Goal: Use online tool/utility: Utilize a website feature to perform a specific function

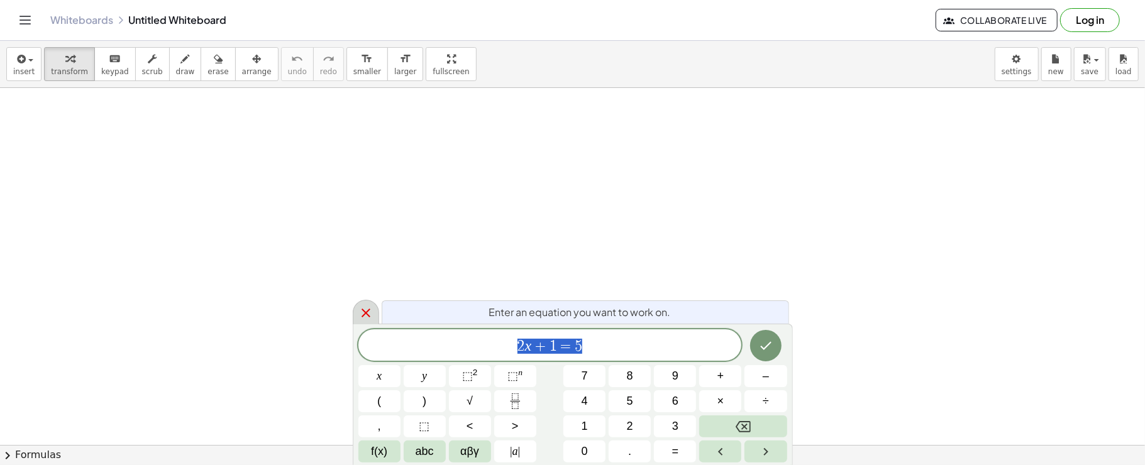
click at [365, 310] on icon at bounding box center [365, 312] width 15 height 15
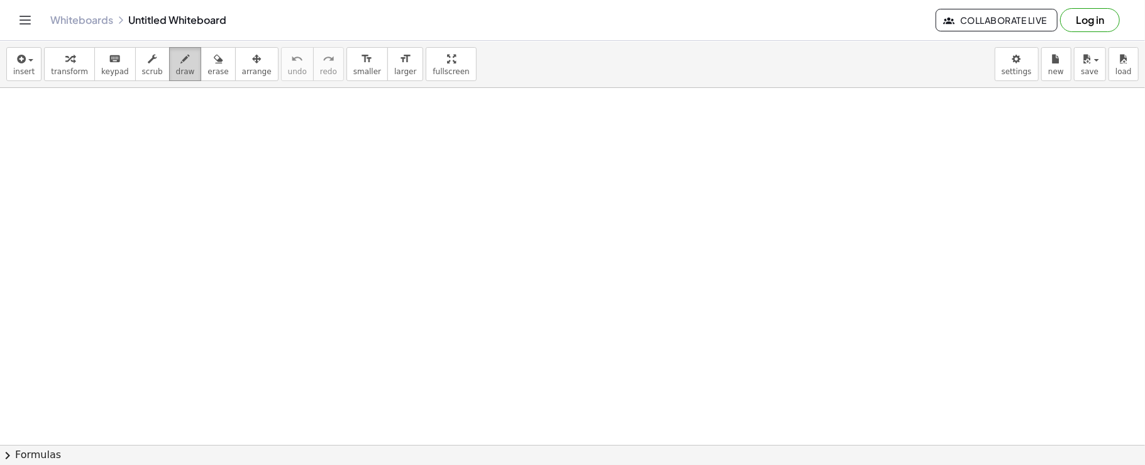
click at [181, 66] on icon "button" at bounding box center [185, 59] width 9 height 15
drag, startPoint x: 686, startPoint y: 141, endPoint x: 677, endPoint y: 344, distance: 203.3
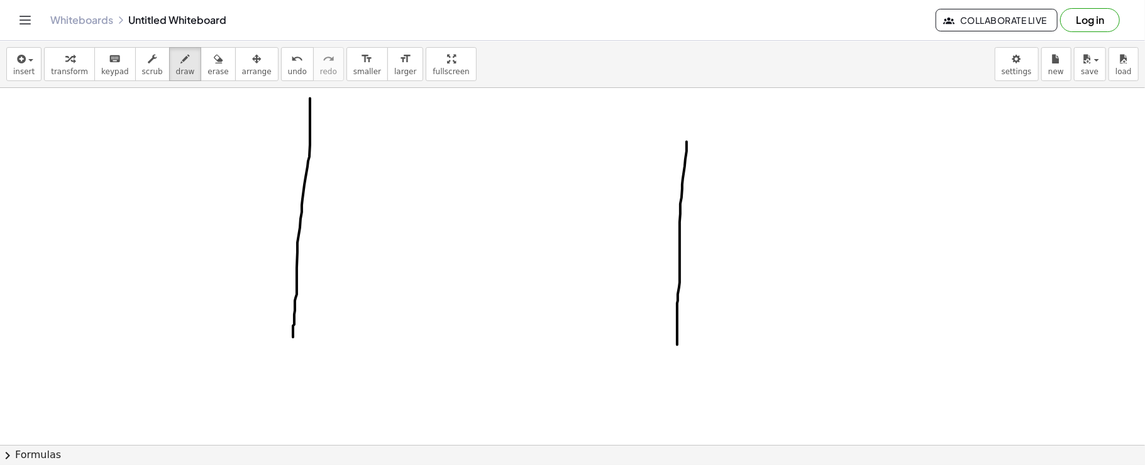
drag, startPoint x: 310, startPoint y: 99, endPoint x: 293, endPoint y: 337, distance: 238.8
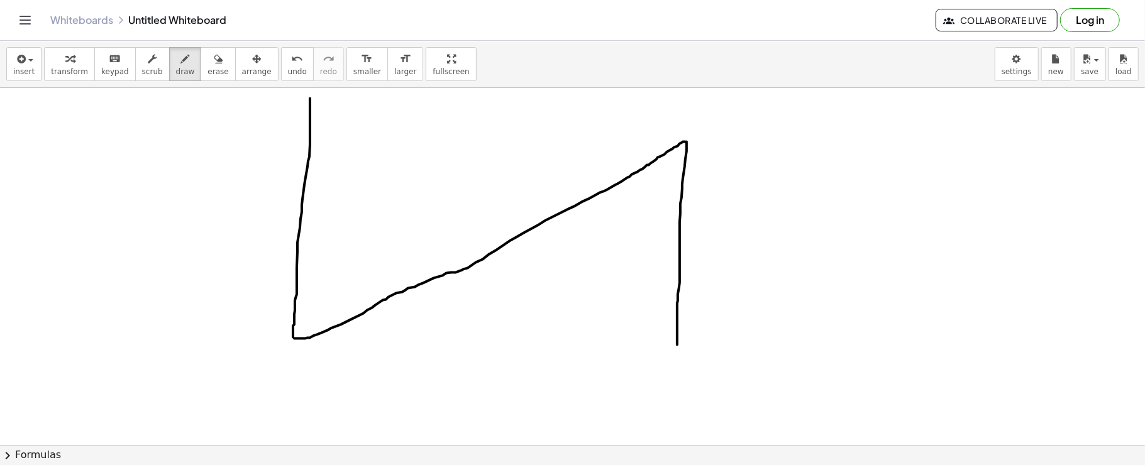
drag, startPoint x: 685, startPoint y: 141, endPoint x: 290, endPoint y: 338, distance: 441.1
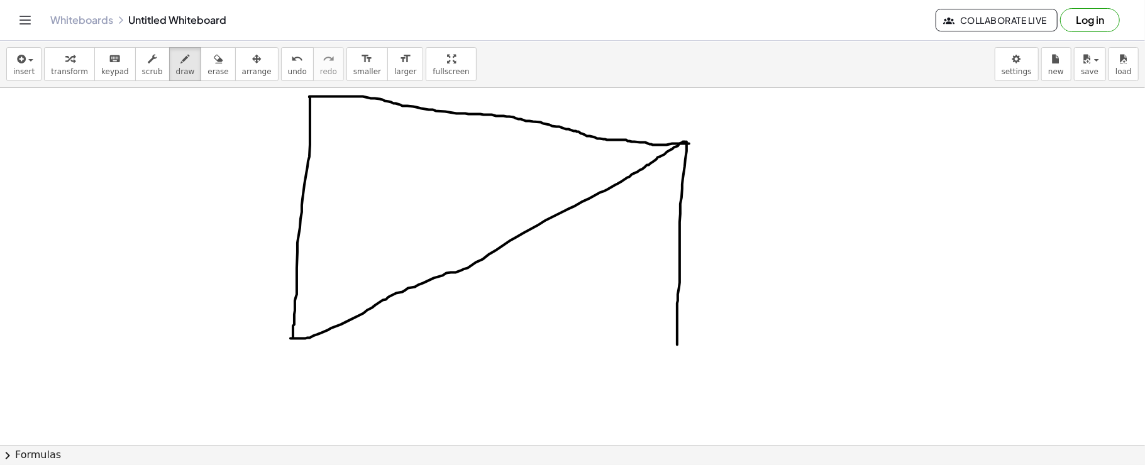
drag, startPoint x: 309, startPoint y: 96, endPoint x: 685, endPoint y: 142, distance: 378.1
drag, startPoint x: 290, startPoint y: 338, endPoint x: 676, endPoint y: 335, distance: 386.6
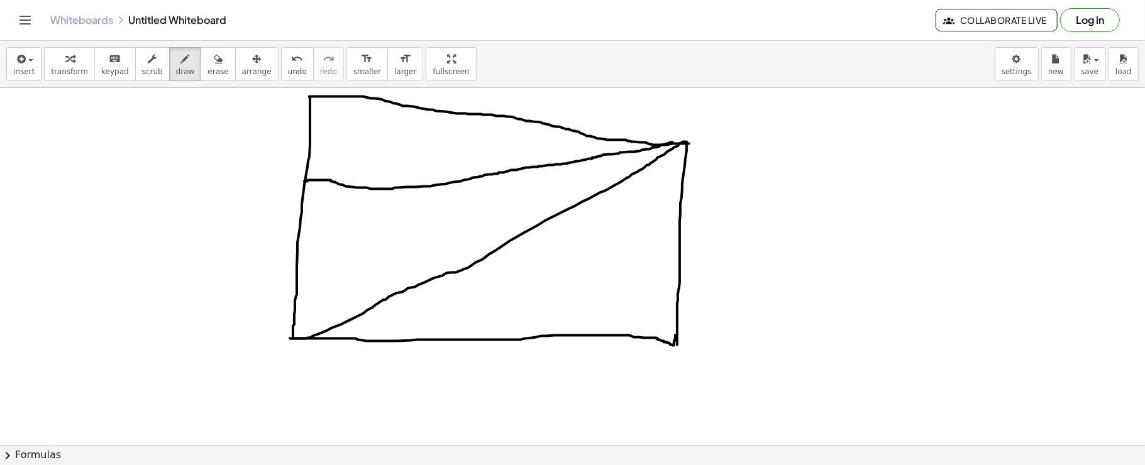
drag, startPoint x: 673, startPoint y: 142, endPoint x: 304, endPoint y: 181, distance: 370.4
drag, startPoint x: 524, startPoint y: 139, endPoint x: 523, endPoint y: 152, distance: 13.2
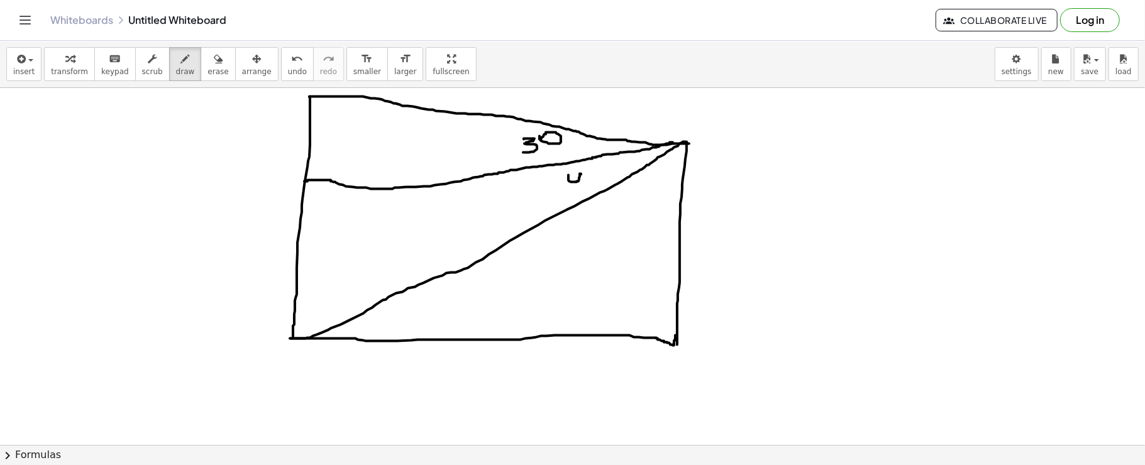
drag, startPoint x: 568, startPoint y: 175, endPoint x: 586, endPoint y: 187, distance: 22.1
drag, startPoint x: 590, startPoint y: 166, endPoint x: 588, endPoint y: 180, distance: 13.9
drag, startPoint x: 363, startPoint y: 311, endPoint x: 376, endPoint y: 343, distance: 35.0
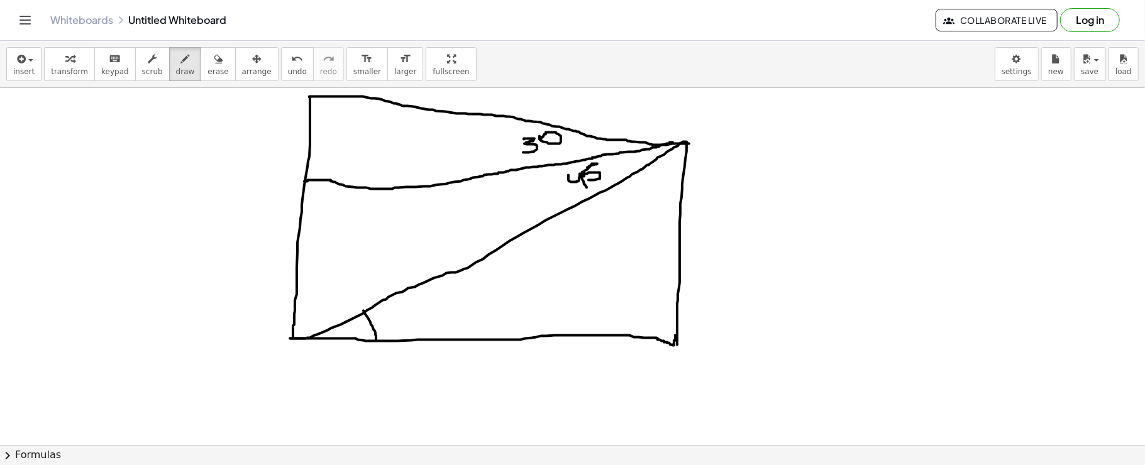
drag, startPoint x: 388, startPoint y: 305, endPoint x: 405, endPoint y: 332, distance: 31.9
drag, startPoint x: 410, startPoint y: 304, endPoint x: 413, endPoint y: 322, distance: 17.8
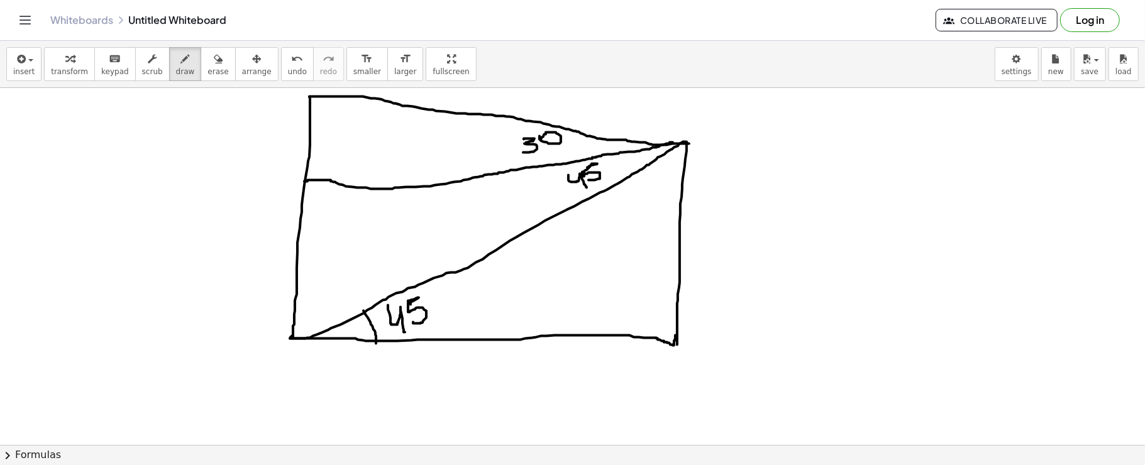
drag, startPoint x: 280, startPoint y: 358, endPoint x: 272, endPoint y: 395, distance: 37.4
drag, startPoint x: 285, startPoint y: 362, endPoint x: 265, endPoint y: 399, distance: 41.3
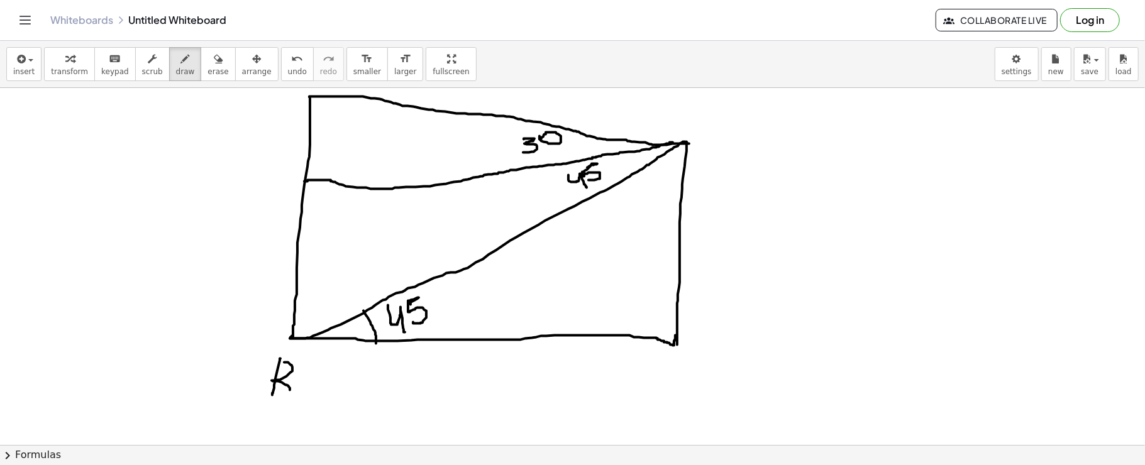
drag, startPoint x: 683, startPoint y: 358, endPoint x: 664, endPoint y: 378, distance: 26.7
drag, startPoint x: 676, startPoint y: 362, endPoint x: 690, endPoint y: 388, distance: 29.2
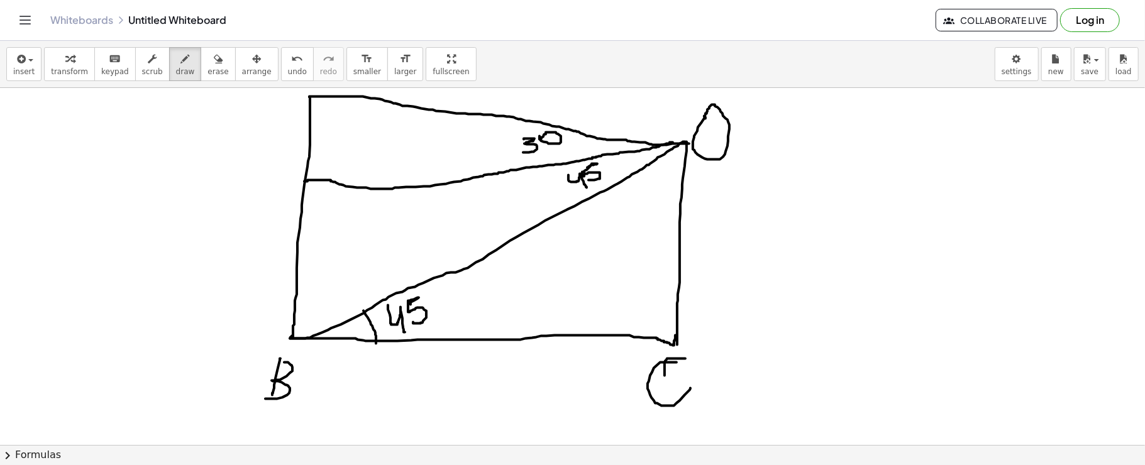
drag, startPoint x: 285, startPoint y: 169, endPoint x: 290, endPoint y: 199, distance: 30.7
drag, startPoint x: 279, startPoint y: 189, endPoint x: 292, endPoint y: 182, distance: 14.6
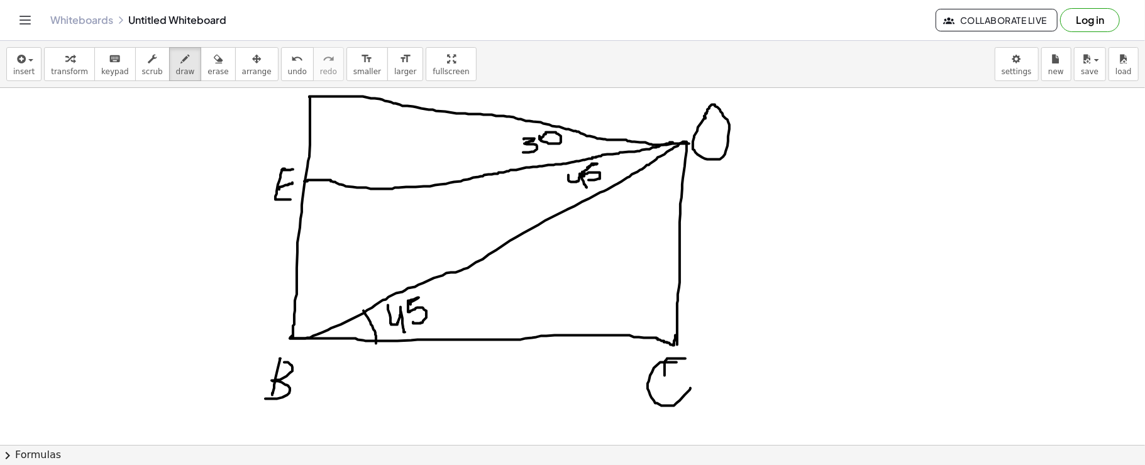
drag, startPoint x: 282, startPoint y: 170, endPoint x: 295, endPoint y: 169, distance: 13.2
drag, startPoint x: 287, startPoint y: 98, endPoint x: 285, endPoint y: 116, distance: 17.8
drag, startPoint x: 285, startPoint y: 96, endPoint x: 290, endPoint y: 104, distance: 9.1
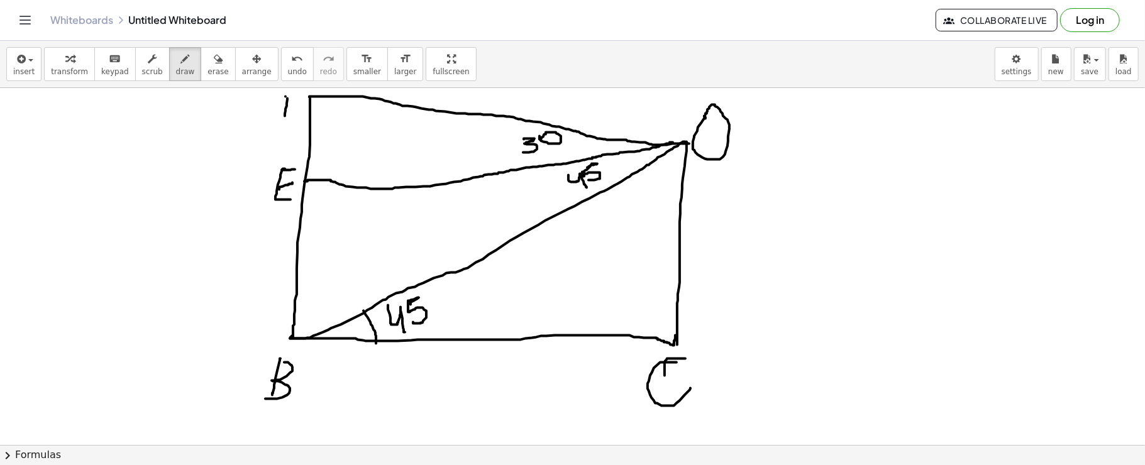
drag, startPoint x: 294, startPoint y: 109, endPoint x: 288, endPoint y: 103, distance: 8.9
drag, startPoint x: 284, startPoint y: 106, endPoint x: 297, endPoint y: 104, distance: 12.6
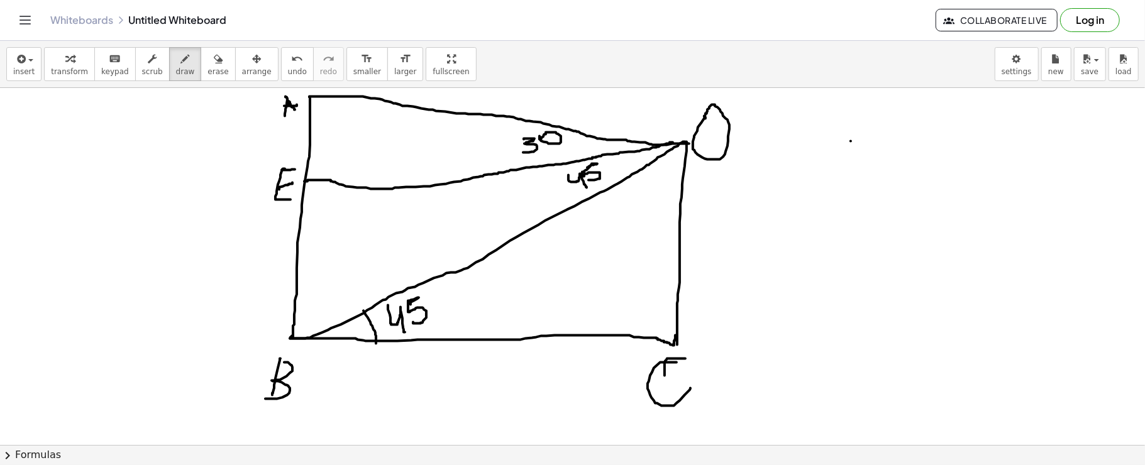
drag, startPoint x: 850, startPoint y: 141, endPoint x: 848, endPoint y: 184, distance: 42.8
drag, startPoint x: 850, startPoint y: 141, endPoint x: 837, endPoint y: 186, distance: 47.1
drag, startPoint x: 889, startPoint y: 141, endPoint x: 918, endPoint y: 175, distance: 44.5
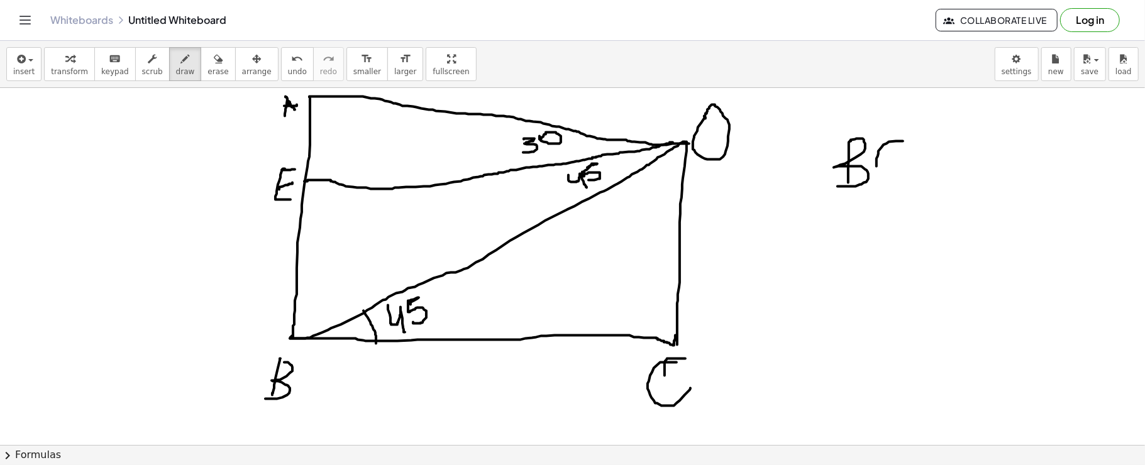
drag, startPoint x: 925, startPoint y: 156, endPoint x: 946, endPoint y: 157, distance: 20.8
drag, startPoint x: 921, startPoint y: 172, endPoint x: 943, endPoint y: 172, distance: 22.0
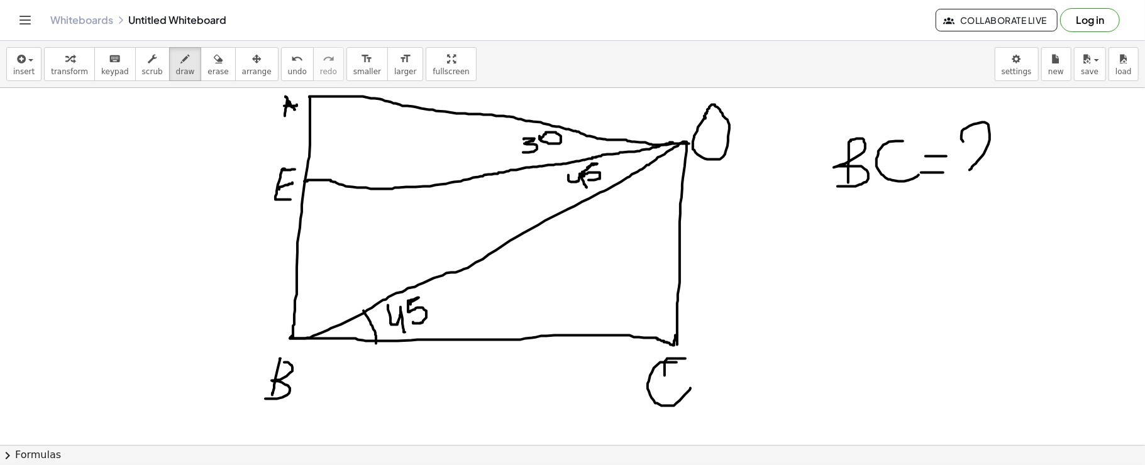
drag, startPoint x: 961, startPoint y: 136, endPoint x: 974, endPoint y: 184, distance: 50.0
drag, startPoint x: 695, startPoint y: 223, endPoint x: 695, endPoint y: 245, distance: 22.6
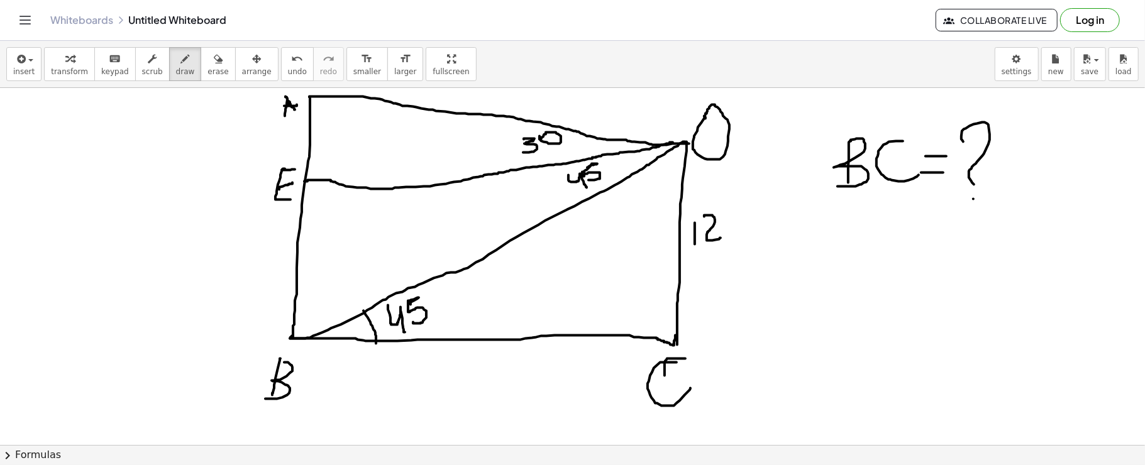
drag, startPoint x: 704, startPoint y: 216, endPoint x: 720, endPoint y: 238, distance: 26.9
drag, startPoint x: 822, startPoint y: 232, endPoint x: 826, endPoint y: 209, distance: 22.9
drag, startPoint x: 896, startPoint y: 233, endPoint x: 924, endPoint y: 282, distance: 57.2
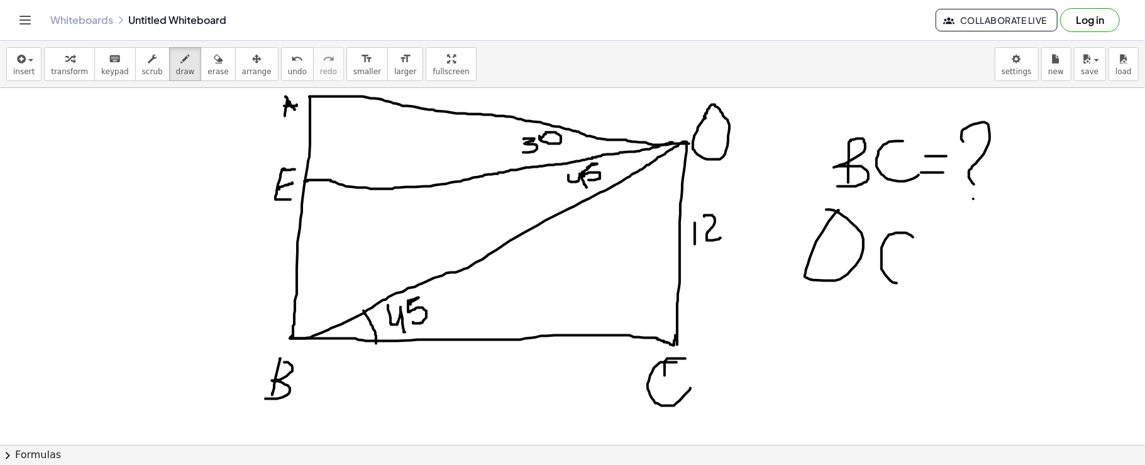
drag, startPoint x: 927, startPoint y: 260, endPoint x: 940, endPoint y: 260, distance: 13.8
drag, startPoint x: 913, startPoint y: 283, endPoint x: 953, endPoint y: 280, distance: 40.4
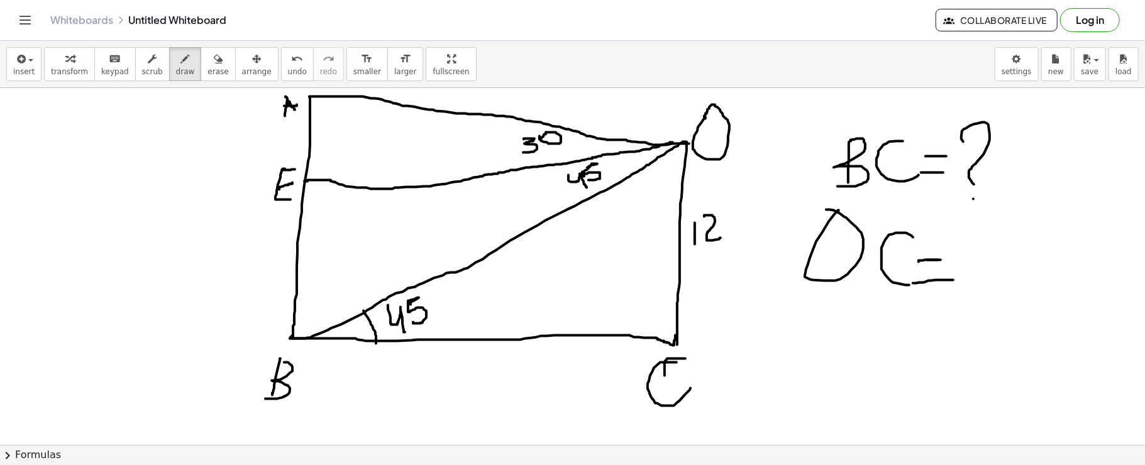
drag, startPoint x: 918, startPoint y: 261, endPoint x: 939, endPoint y: 260, distance: 20.8
drag, startPoint x: 996, startPoint y: 214, endPoint x: 991, endPoint y: 280, distance: 66.2
drag, startPoint x: 1017, startPoint y: 212, endPoint x: 1047, endPoint y: 265, distance: 60.5
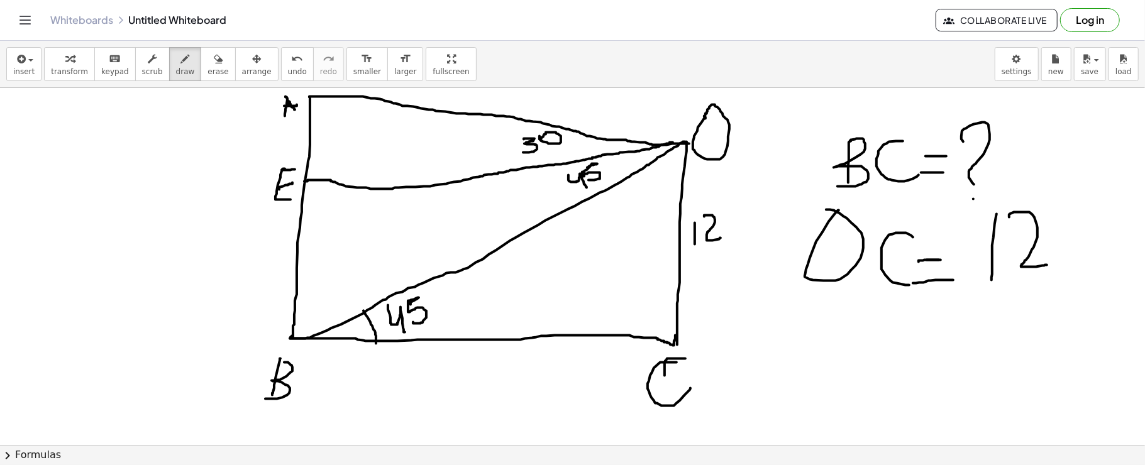
drag, startPoint x: 831, startPoint y: 312, endPoint x: 837, endPoint y: 326, distance: 15.2
drag, startPoint x: 828, startPoint y: 307, endPoint x: 858, endPoint y: 322, distance: 33.5
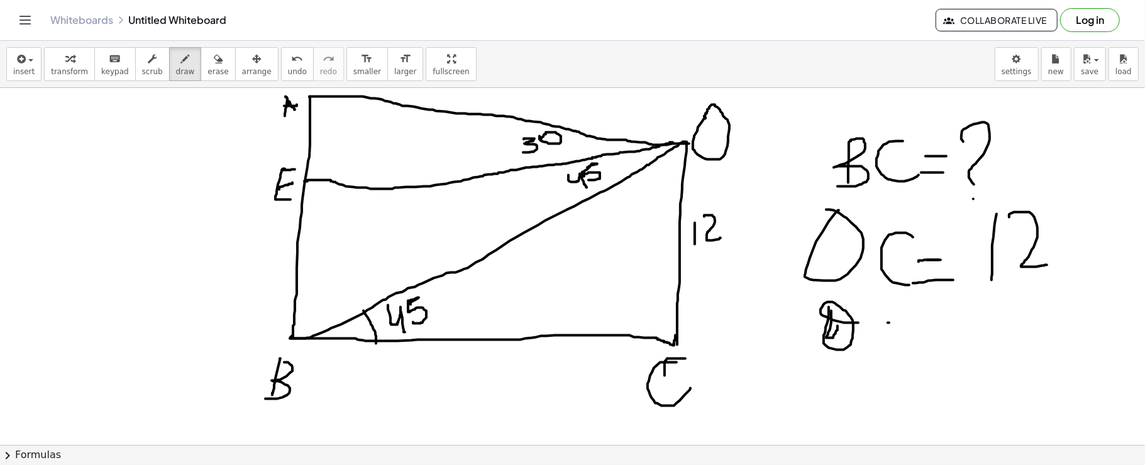
drag, startPoint x: 889, startPoint y: 322, endPoint x: 901, endPoint y: 322, distance: 12.6
drag, startPoint x: 890, startPoint y: 332, endPoint x: 913, endPoint y: 334, distance: 22.8
drag, startPoint x: 959, startPoint y: 311, endPoint x: 963, endPoint y: 365, distance: 54.8
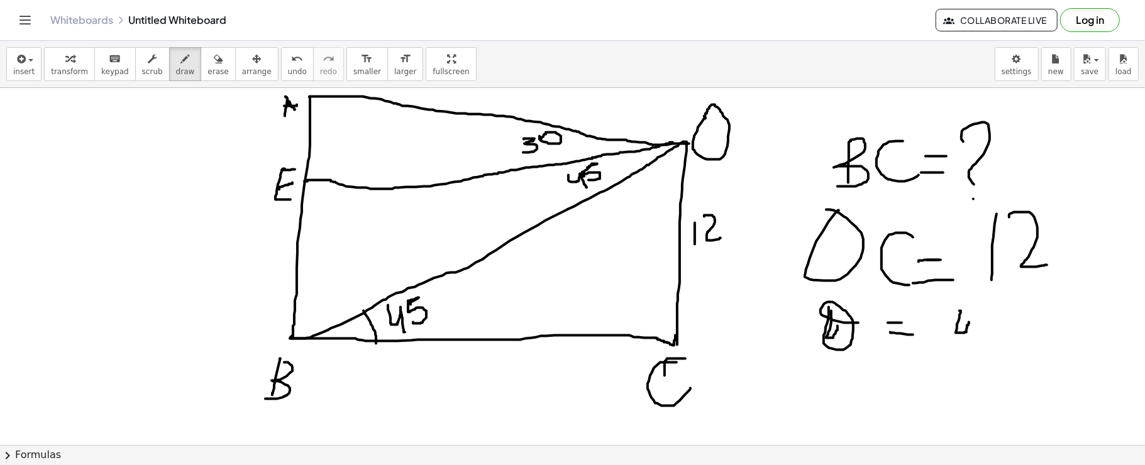
drag, startPoint x: 986, startPoint y: 319, endPoint x: 976, endPoint y: 363, distance: 44.7
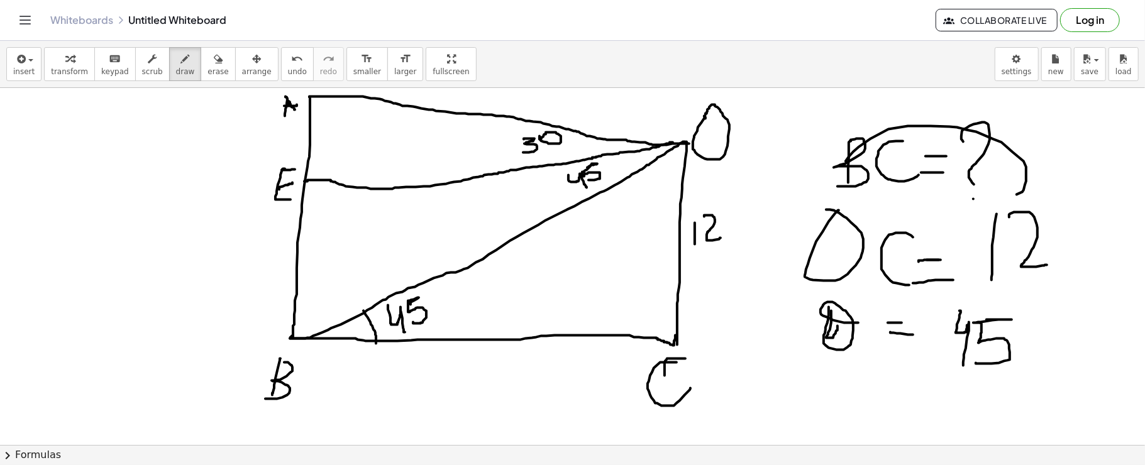
drag, startPoint x: 1012, startPoint y: 151, endPoint x: 850, endPoint y: 212, distance: 172.7
click at [21, 71] on span "insert" at bounding box center [23, 71] width 21 height 9
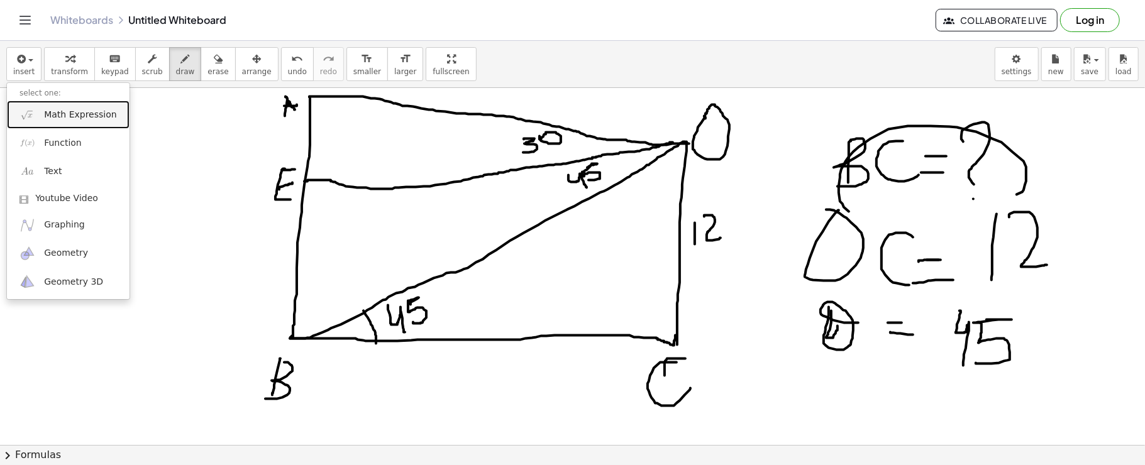
click at [40, 104] on link "Math Expression" at bounding box center [68, 115] width 123 height 28
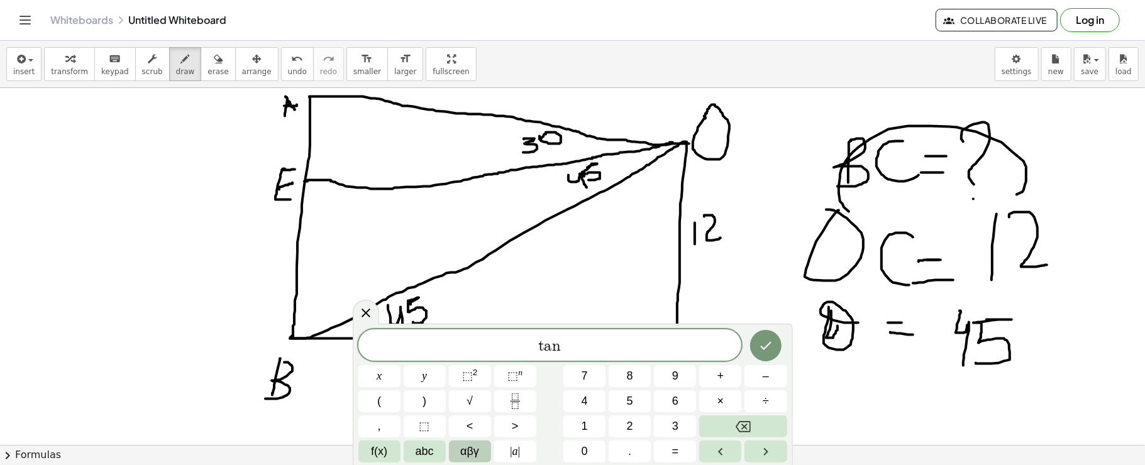
click at [480, 456] on button "αβγ" at bounding box center [470, 452] width 42 height 22
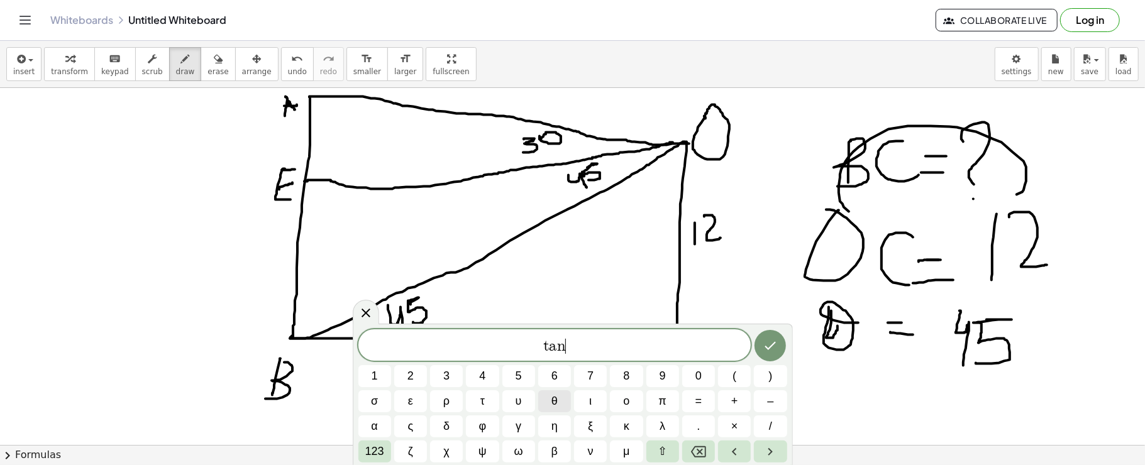
click at [561, 409] on button "θ" at bounding box center [554, 401] width 33 height 22
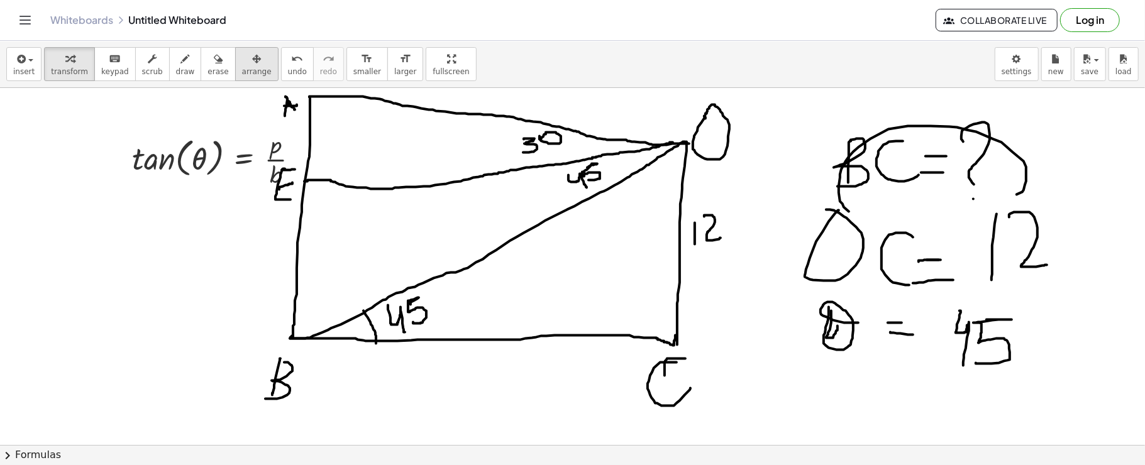
click at [243, 79] on button "arrange" at bounding box center [256, 64] width 43 height 34
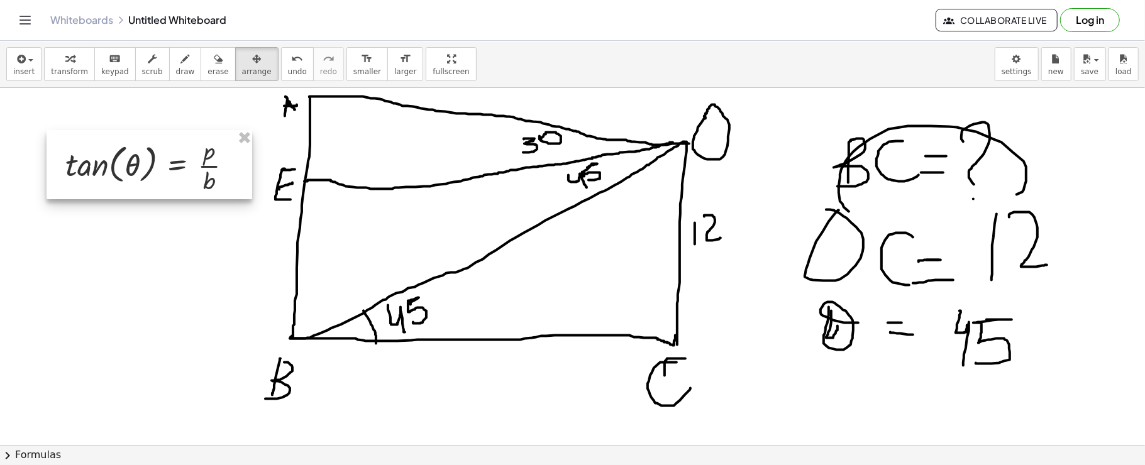
drag, startPoint x: 230, startPoint y: 166, endPoint x: 177, endPoint y: 172, distance: 53.8
click at [177, 172] on div at bounding box center [150, 164] width 206 height 69
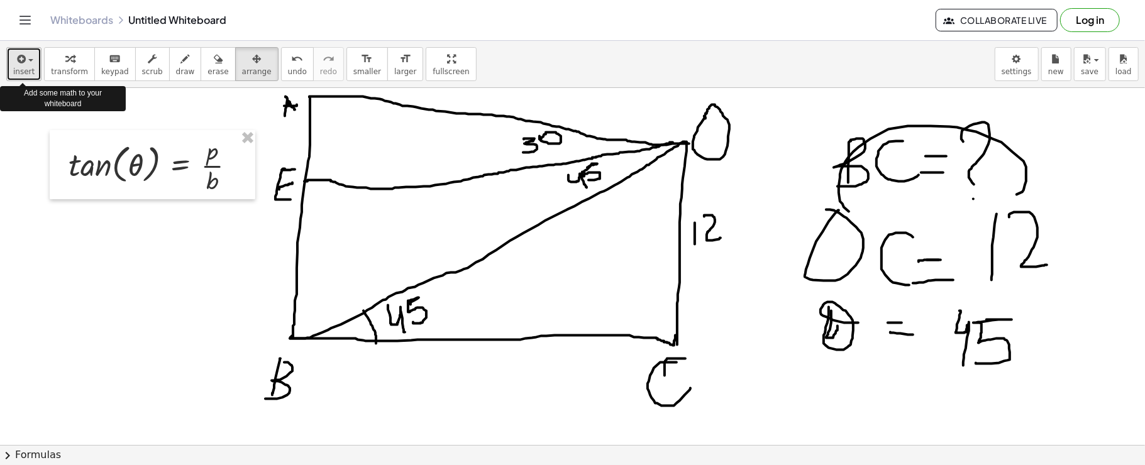
click at [13, 64] on button "insert" at bounding box center [23, 64] width 35 height 34
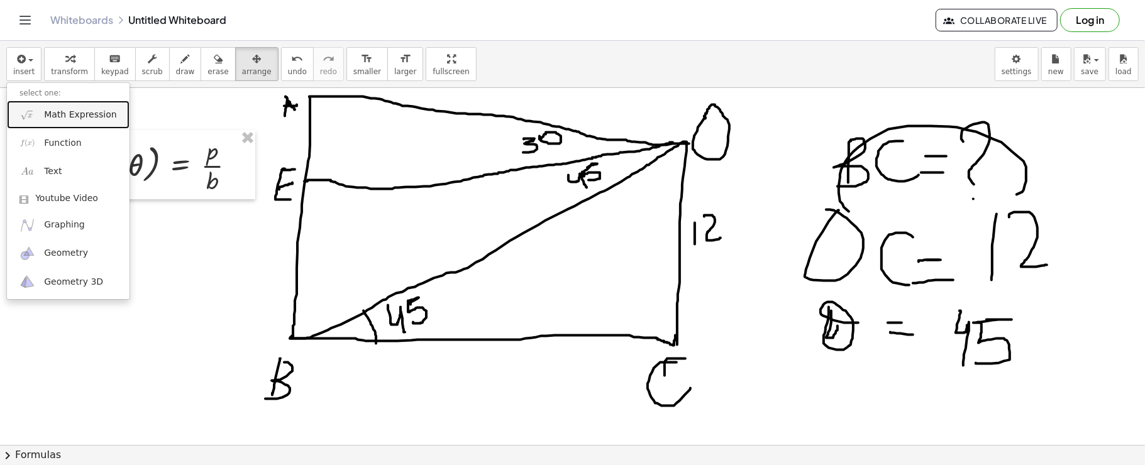
click at [40, 112] on link "Math Expression" at bounding box center [68, 115] width 123 height 28
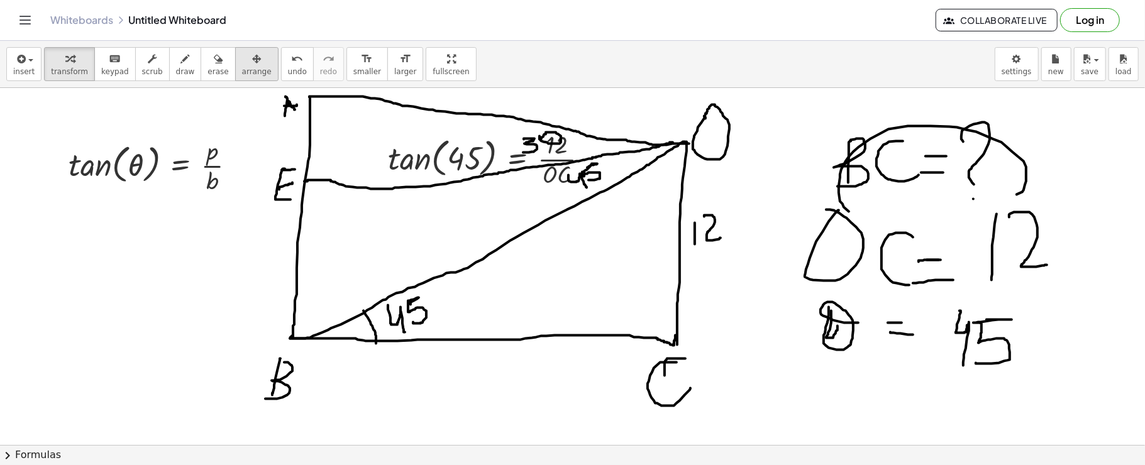
click at [242, 60] on div "button" at bounding box center [257, 58] width 30 height 15
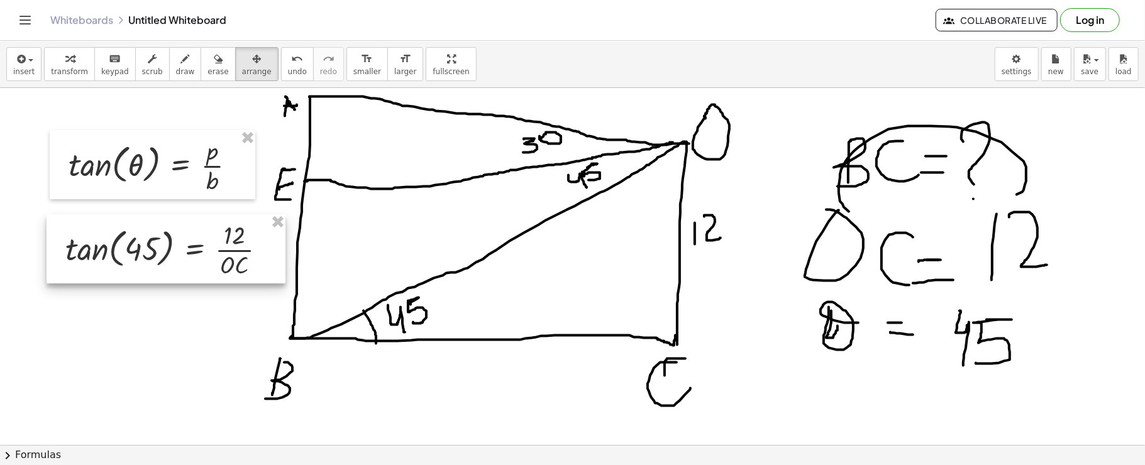
drag, startPoint x: 519, startPoint y: 151, endPoint x: 196, endPoint y: 242, distance: 334.9
click at [196, 242] on div at bounding box center [166, 248] width 239 height 69
click at [23, 53] on icon "button" at bounding box center [19, 59] width 11 height 15
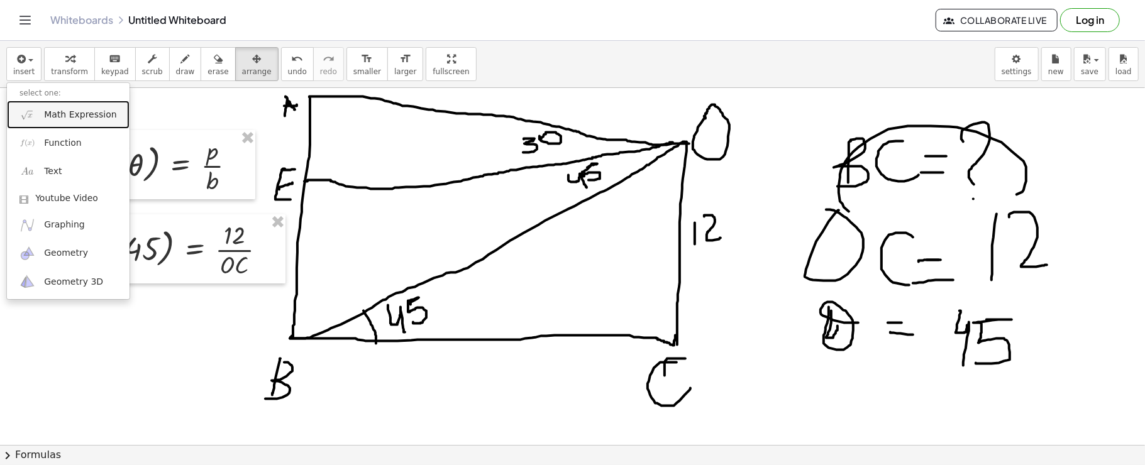
click at [63, 106] on link "Math Expression" at bounding box center [68, 115] width 123 height 28
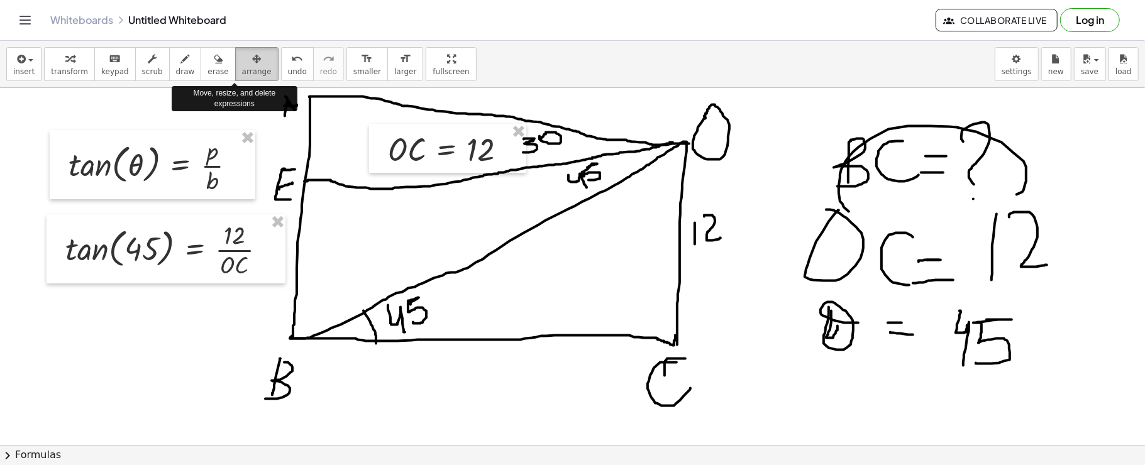
click at [252, 58] on icon "button" at bounding box center [256, 59] width 9 height 15
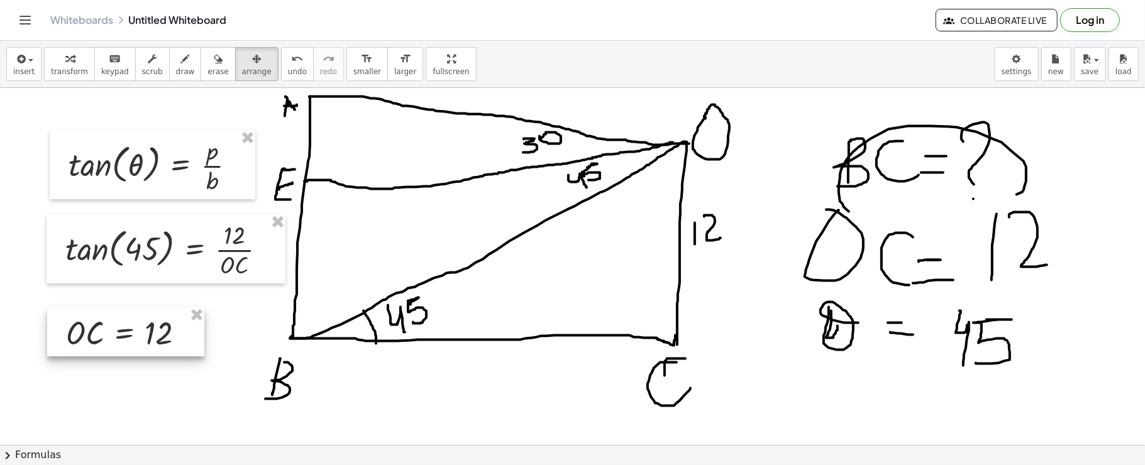
drag, startPoint x: 445, startPoint y: 172, endPoint x: 123, endPoint y: 355, distance: 370.5
click at [123, 355] on div at bounding box center [125, 331] width 157 height 49
click at [169, 77] on button "draw" at bounding box center [185, 64] width 33 height 34
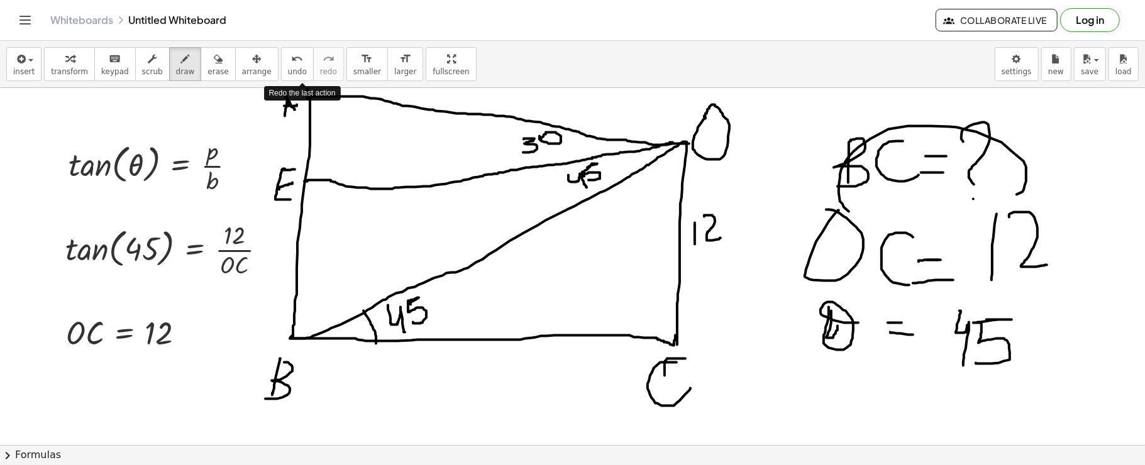
click at [310, 54] on div "insert select one: Math Expression Function Text Youtube Video Graphing Geometr…" at bounding box center [572, 253] width 1145 height 424
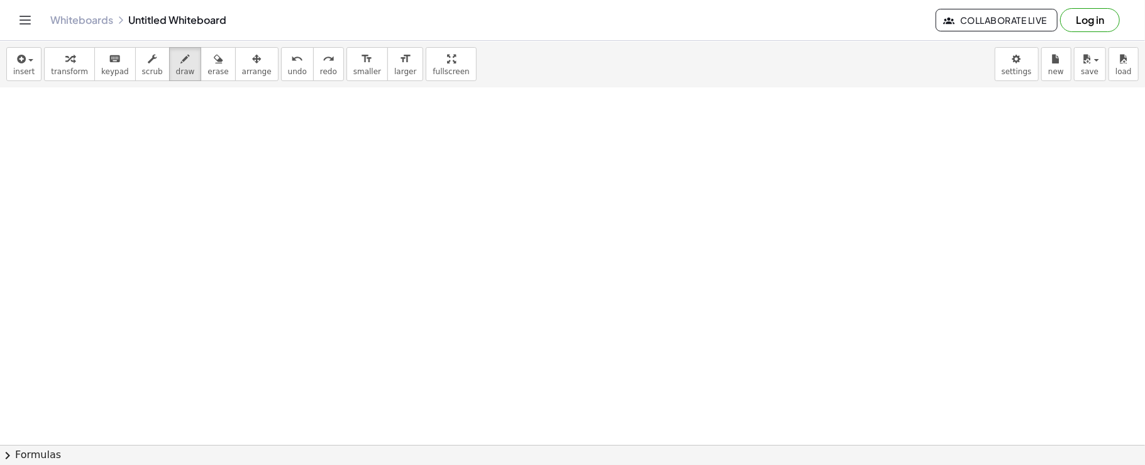
scroll to position [456, 0]
drag, startPoint x: 745, startPoint y: 207, endPoint x: 749, endPoint y: 363, distance: 156.0
click at [749, 363] on div at bounding box center [572, 73] width 1145 height 882
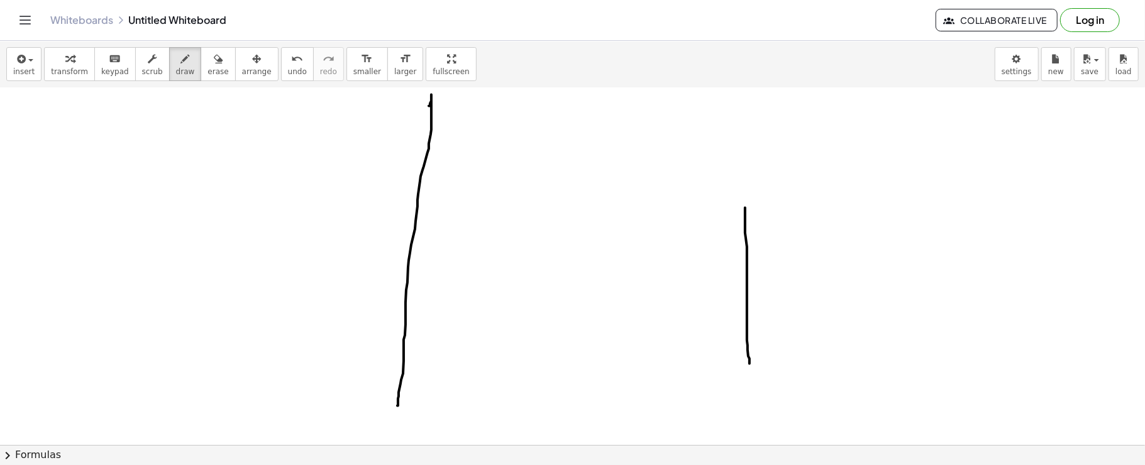
drag, startPoint x: 430, startPoint y: 103, endPoint x: 397, endPoint y: 405, distance: 304.1
click at [397, 405] on div at bounding box center [572, 73] width 1145 height 882
drag, startPoint x: 745, startPoint y: 209, endPoint x: 414, endPoint y: 232, distance: 332.0
click at [414, 232] on div at bounding box center [572, 73] width 1145 height 882
drag, startPoint x: 768, startPoint y: 245, endPoint x: 777, endPoint y: 282, distance: 37.5
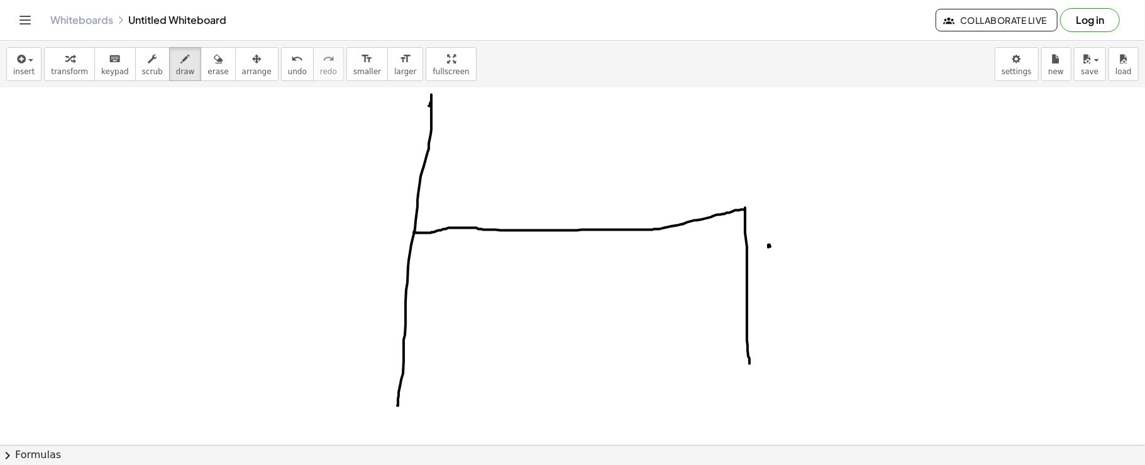
click at [777, 282] on div at bounding box center [572, 73] width 1145 height 882
drag, startPoint x: 778, startPoint y: 245, endPoint x: 810, endPoint y: 274, distance: 42.7
click at [810, 274] on div at bounding box center [572, 73] width 1145 height 882
drag, startPoint x: 282, startPoint y: 236, endPoint x: 294, endPoint y: 277, distance: 42.0
click at [294, 277] on div at bounding box center [572, 73] width 1145 height 882
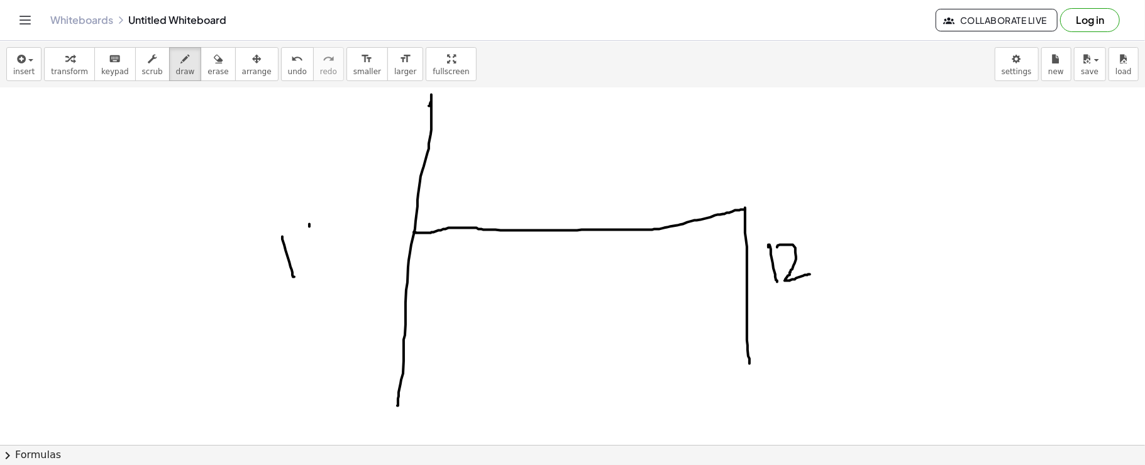
drag, startPoint x: 309, startPoint y: 224, endPoint x: 318, endPoint y: 272, distance: 48.6
click at [320, 270] on div at bounding box center [572, 73] width 1145 height 882
drag, startPoint x: 332, startPoint y: 269, endPoint x: 342, endPoint y: 265, distance: 11.0
click at [342, 265] on div at bounding box center [572, 73] width 1145 height 882
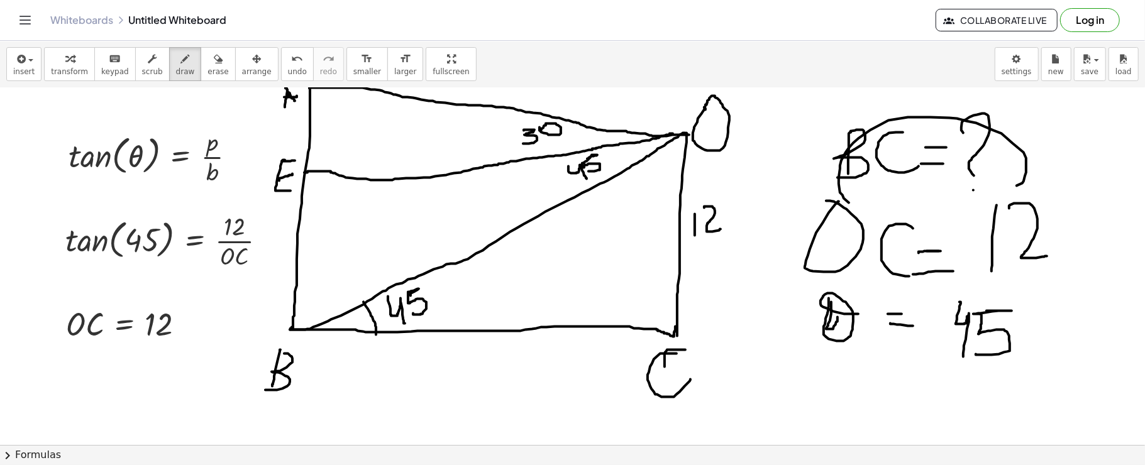
scroll to position [0, 0]
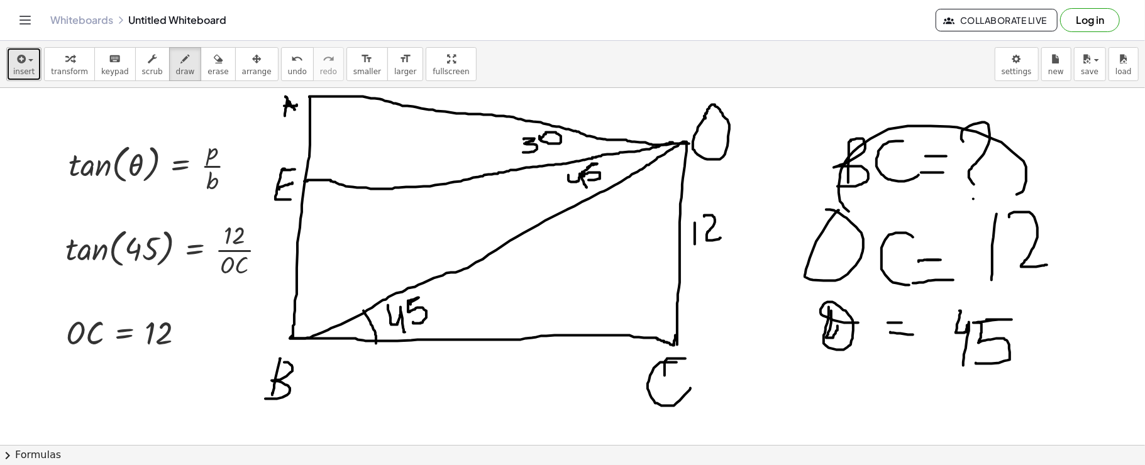
click at [33, 62] on button "insert" at bounding box center [23, 64] width 35 height 34
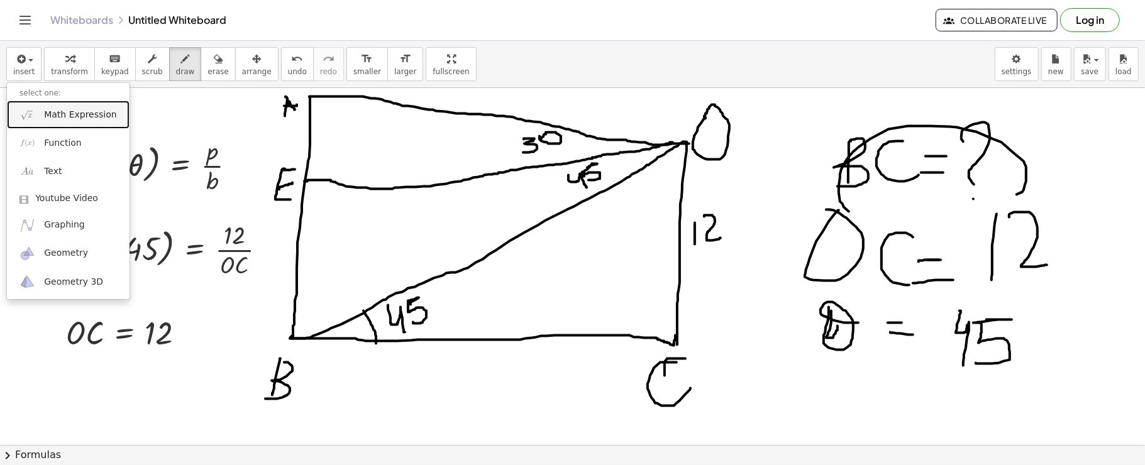
click at [79, 114] on span "Math Expression" at bounding box center [80, 115] width 72 height 13
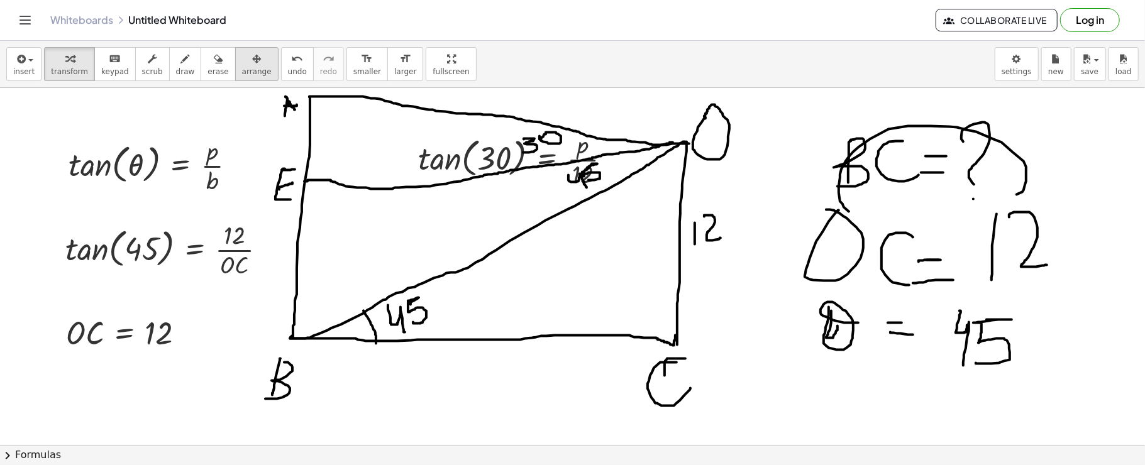
click at [242, 77] on button "arrange" at bounding box center [256, 64] width 43 height 34
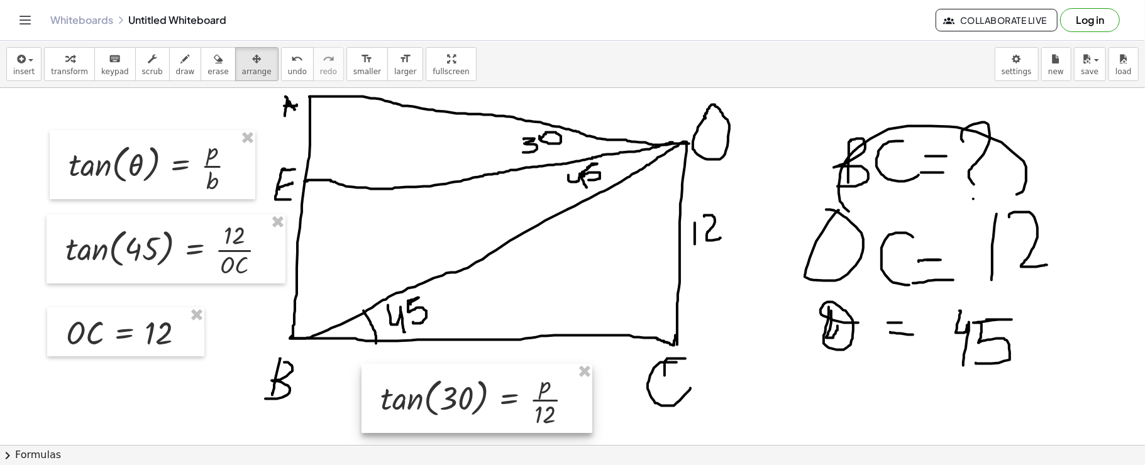
drag, startPoint x: 549, startPoint y: 147, endPoint x: 512, endPoint y: 387, distance: 243.1
click at [512, 387] on div at bounding box center [476, 398] width 231 height 69
click at [13, 69] on span "insert" at bounding box center [23, 71] width 21 height 9
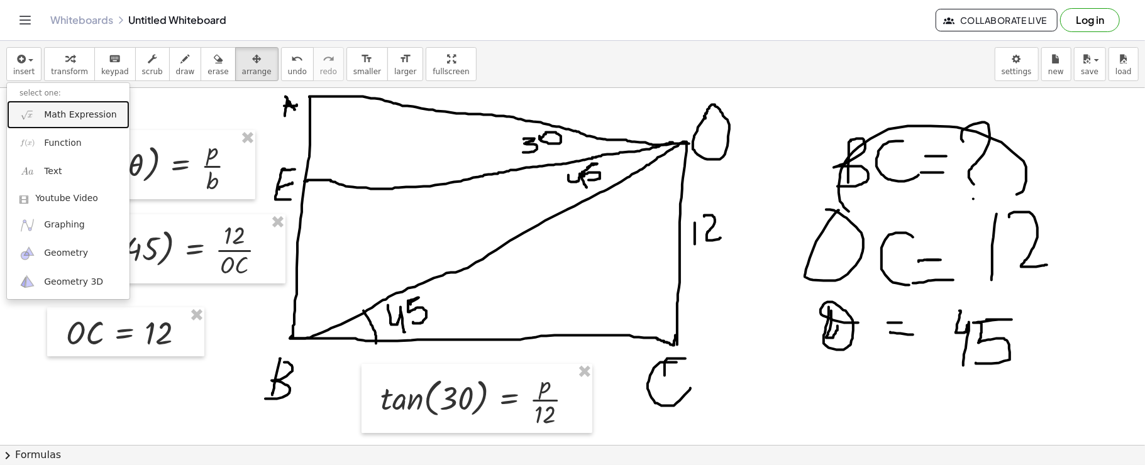
click at [33, 107] on img at bounding box center [27, 115] width 16 height 16
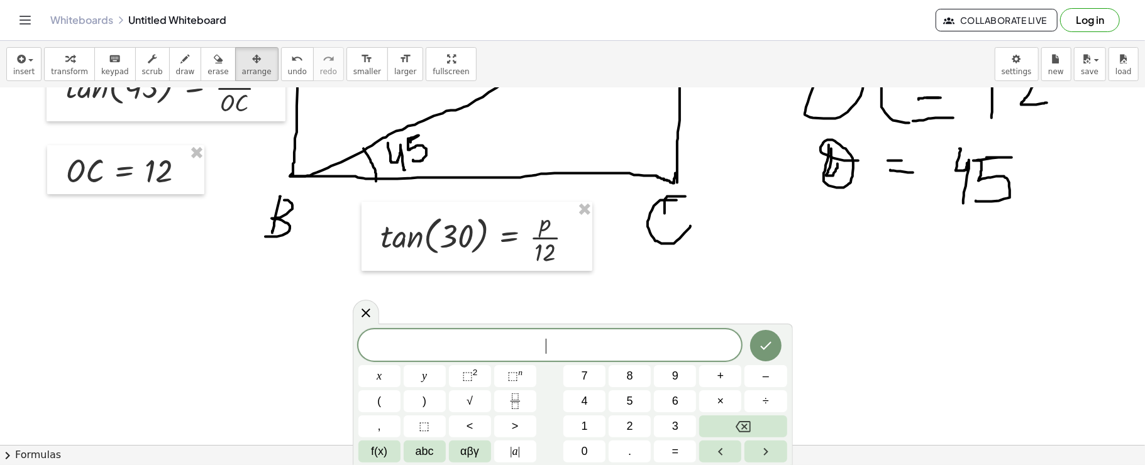
scroll to position [163, 0]
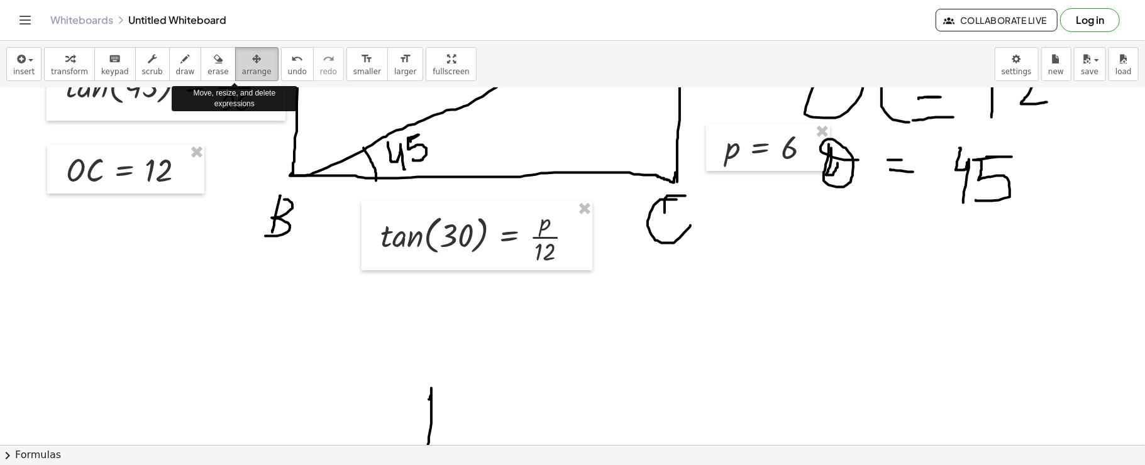
click at [252, 62] on icon "button" at bounding box center [256, 59] width 9 height 15
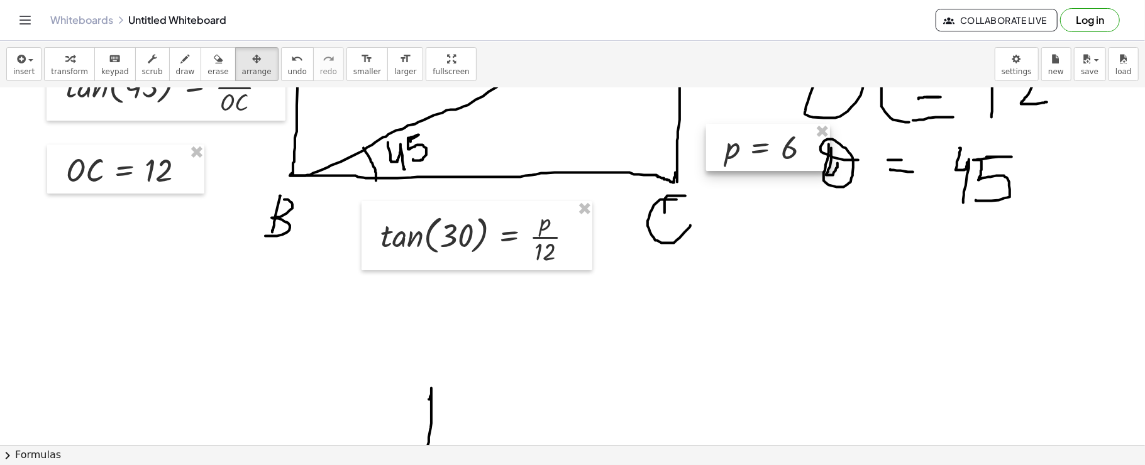
drag, startPoint x: 661, startPoint y: 227, endPoint x: 737, endPoint y: 165, distance: 97.8
click at [737, 165] on div "tan ( , θ ) = · p · b tan ( , 45 ) = · 12 · O · C · O · C = 12 tan ( , 30 ) = ·…" at bounding box center [572, 366] width 1145 height 882
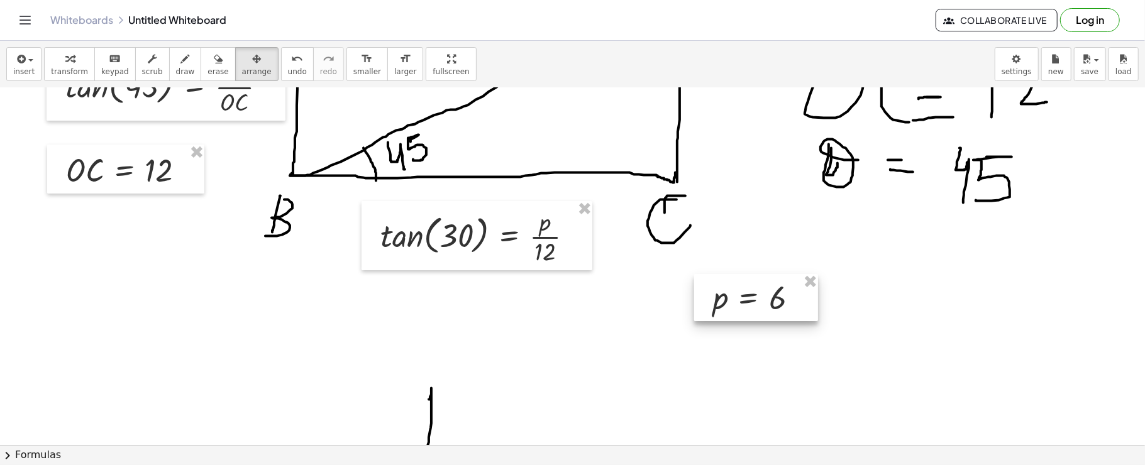
drag, startPoint x: 737, startPoint y: 165, endPoint x: 725, endPoint y: 314, distance: 150.1
click at [725, 314] on div at bounding box center [756, 298] width 124 height 48
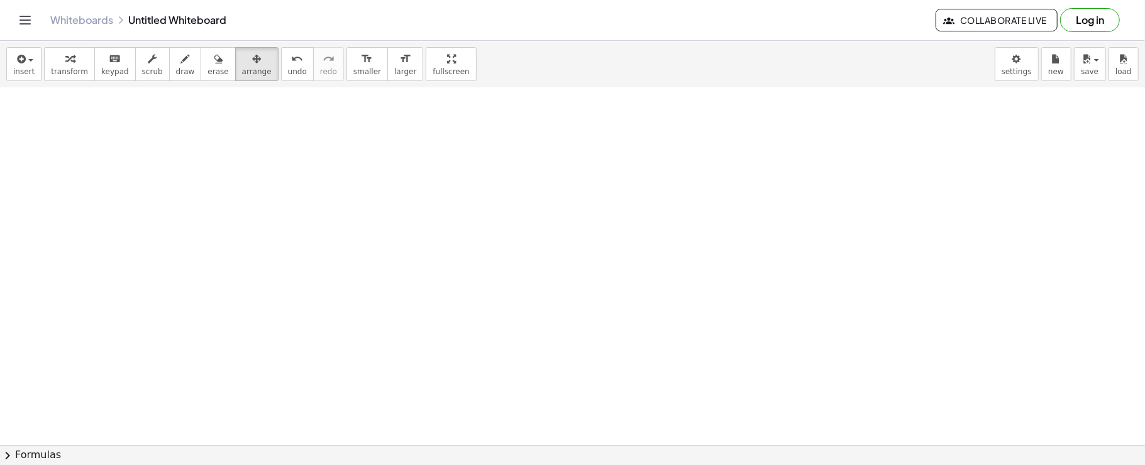
scroll to position [847, 0]
drag, startPoint x: 695, startPoint y: 119, endPoint x: 700, endPoint y: 207, distance: 88.2
click at [181, 56] on icon "button" at bounding box center [185, 59] width 9 height 15
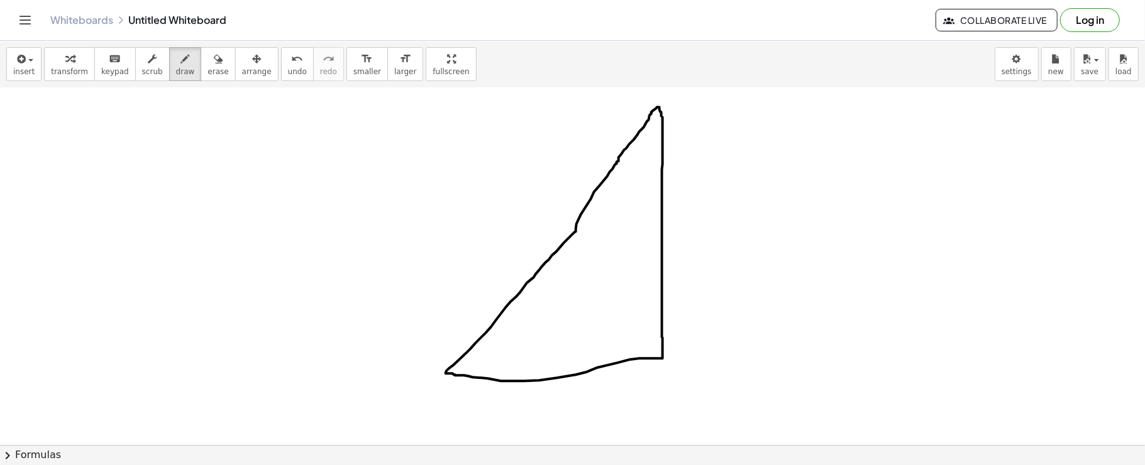
drag, startPoint x: 408, startPoint y: 381, endPoint x: 429, endPoint y: 394, distance: 24.3
drag, startPoint x: 410, startPoint y: 396, endPoint x: 426, endPoint y: 398, distance: 16.5
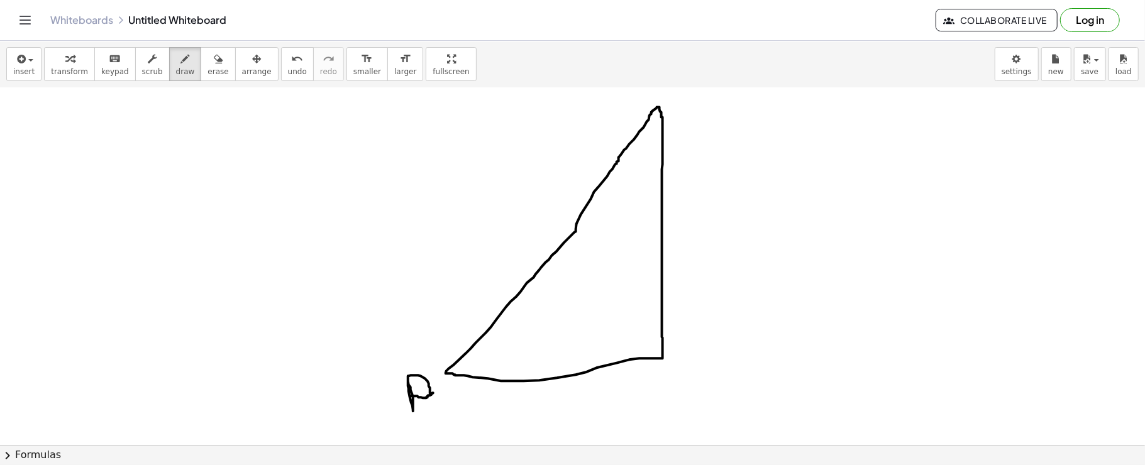
drag, startPoint x: 426, startPoint y: 398, endPoint x: 433, endPoint y: 393, distance: 8.5
drag, startPoint x: 654, startPoint y: 399, endPoint x: 675, endPoint y: 373, distance: 33.5
drag, startPoint x: 674, startPoint y: 370, endPoint x: 691, endPoint y: 416, distance: 48.6
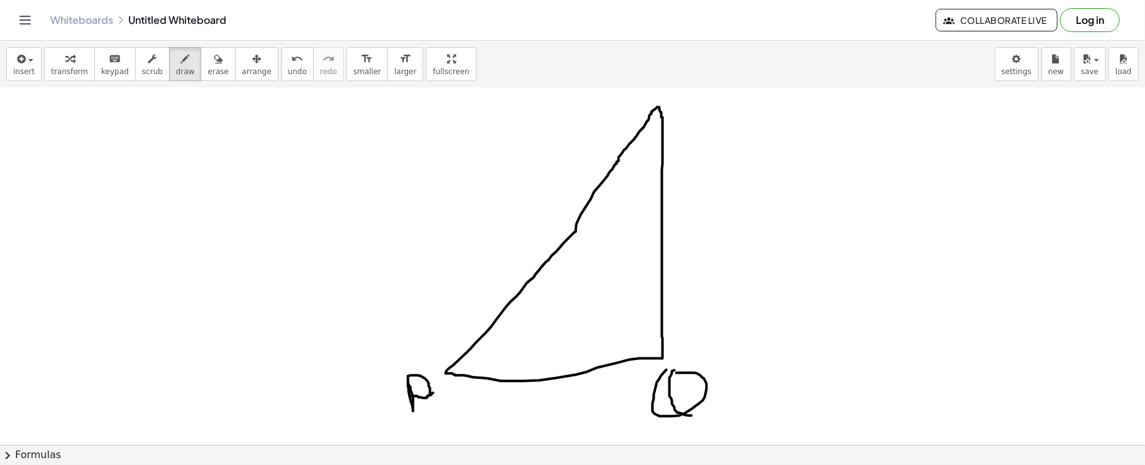
drag, startPoint x: 680, startPoint y: 98, endPoint x: 700, endPoint y: 128, distance: 36.3
drag, startPoint x: 483, startPoint y: 336, endPoint x: 500, endPoint y: 383, distance: 50.3
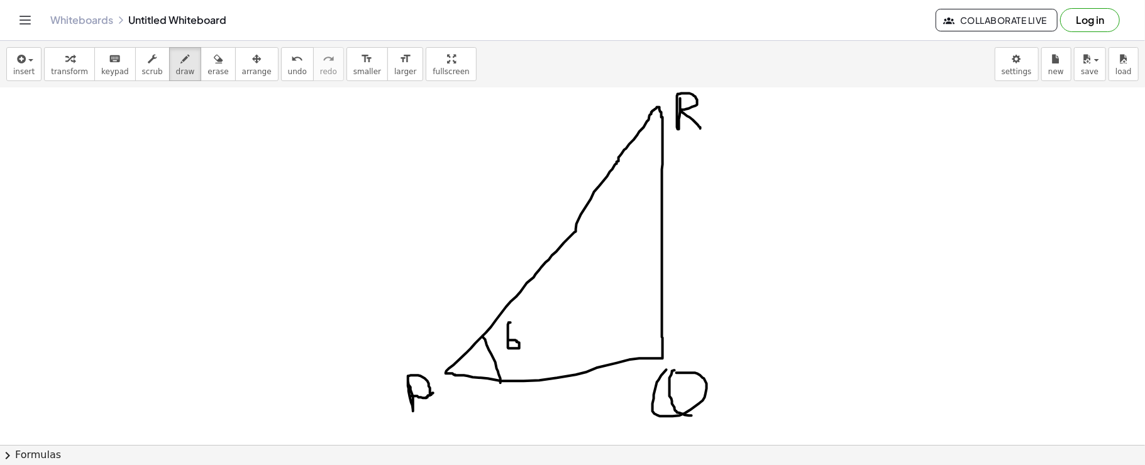
drag, startPoint x: 510, startPoint y: 322, endPoint x: 509, endPoint y: 340, distance: 17.7
drag, startPoint x: 520, startPoint y: 325, endPoint x: 523, endPoint y: 318, distance: 7.4
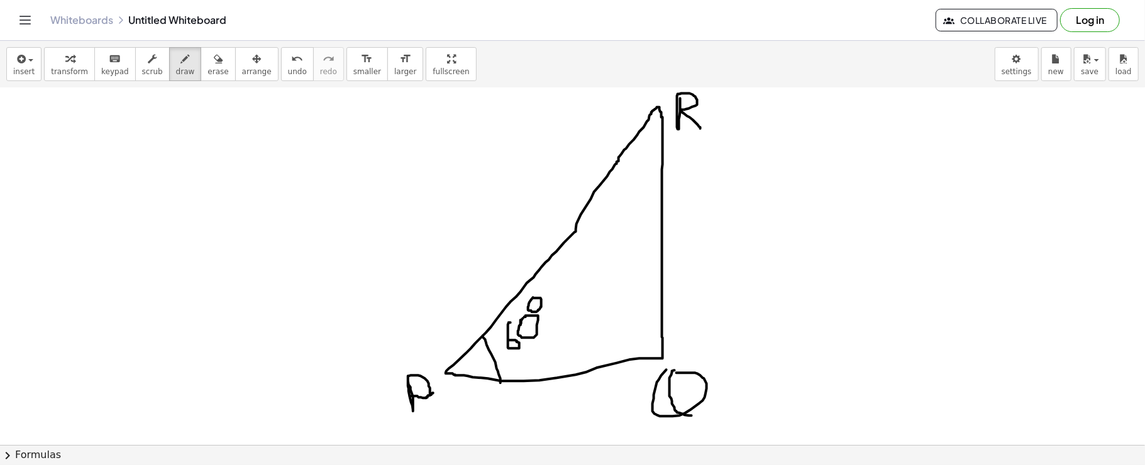
drag, startPoint x: 661, startPoint y: 307, endPoint x: 636, endPoint y: 357, distance: 56.2
drag, startPoint x: 624, startPoint y: 274, endPoint x: 627, endPoint y: 297, distance: 23.5
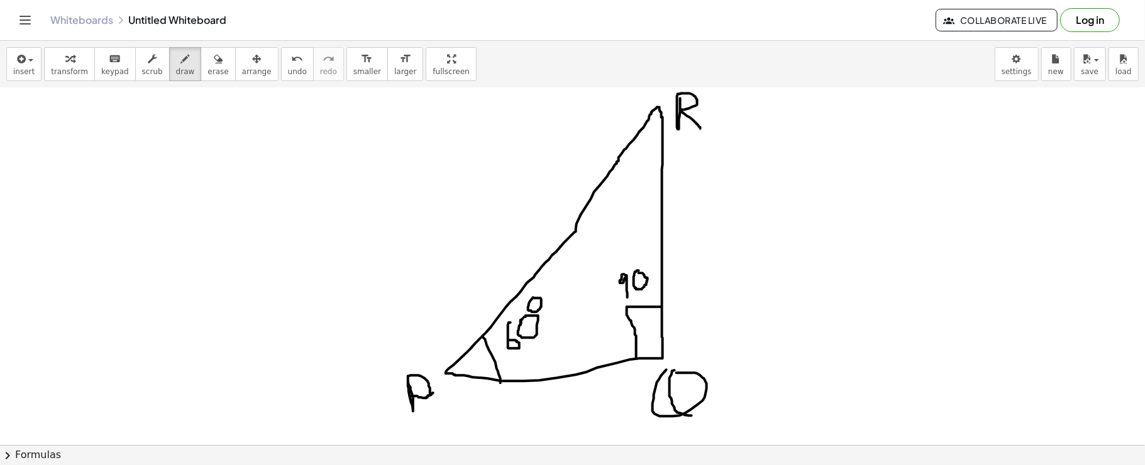
drag, startPoint x: 504, startPoint y: 394, endPoint x: 524, endPoint y: 424, distance: 36.6
drag, startPoint x: 544, startPoint y: 395, endPoint x: 556, endPoint y: 390, distance: 12.1
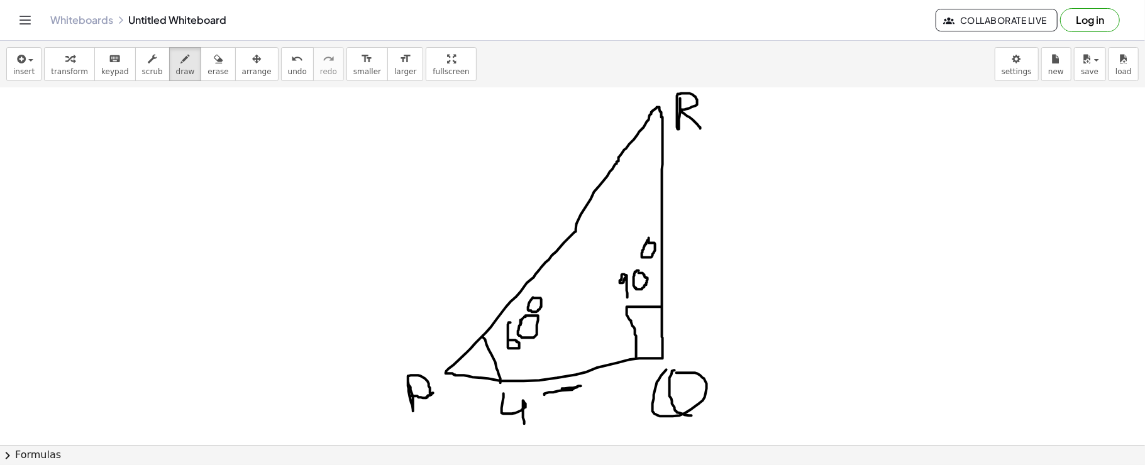
drag, startPoint x: 539, startPoint y: 394, endPoint x: 536, endPoint y: 412, distance: 19.1
drag, startPoint x: 551, startPoint y: 407, endPoint x: 554, endPoint y: 422, distance: 15.6
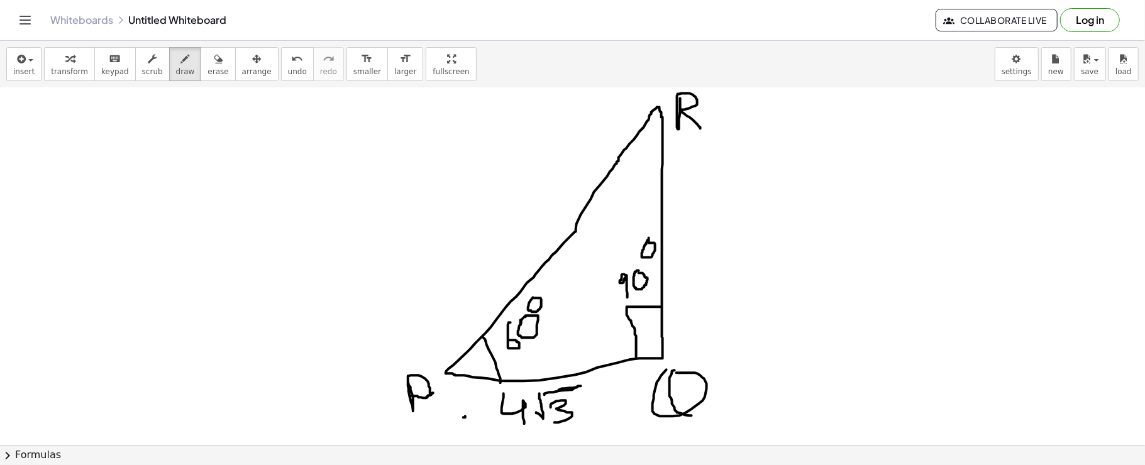
drag, startPoint x: 465, startPoint y: 416, endPoint x: 478, endPoint y: 406, distance: 16.1
click at [33, 63] on button "insert" at bounding box center [23, 64] width 35 height 34
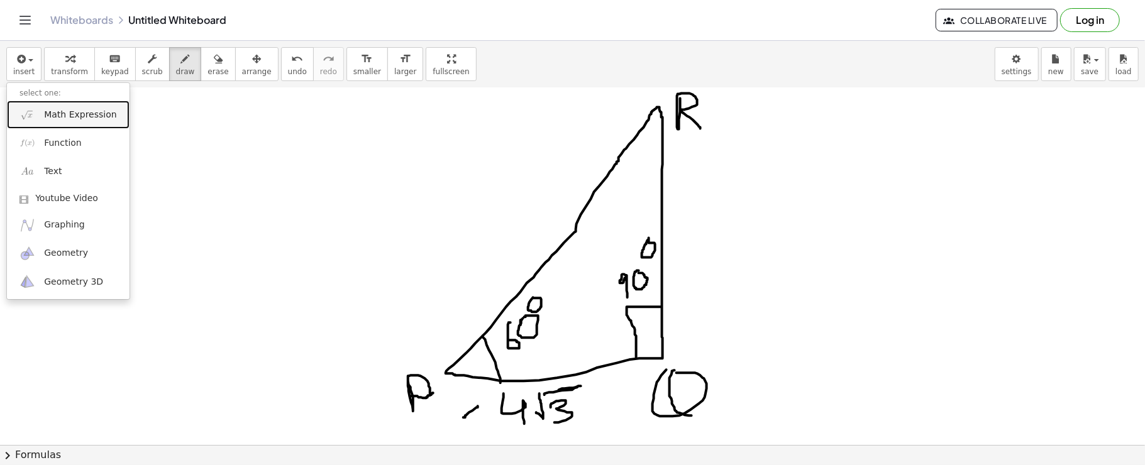
click at [33, 121] on img at bounding box center [27, 115] width 16 height 16
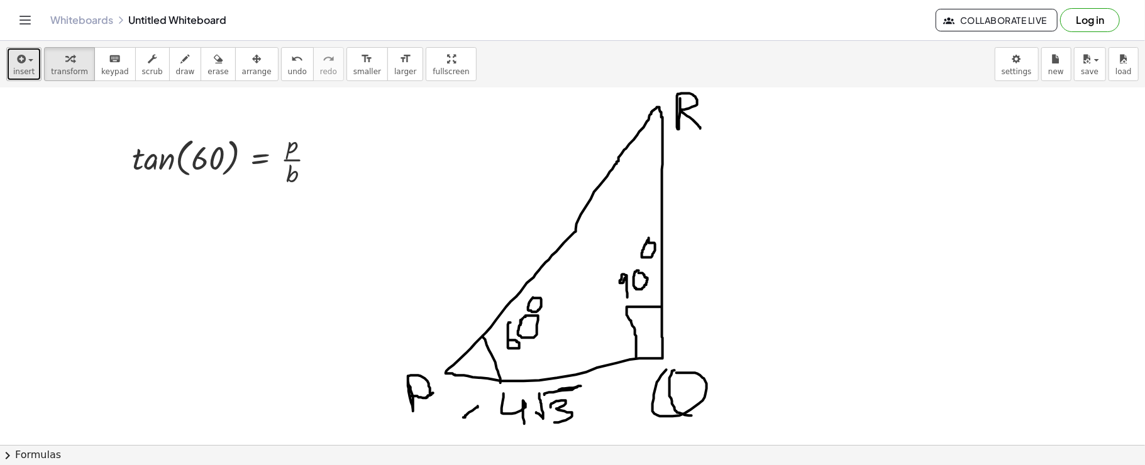
click at [16, 62] on icon "button" at bounding box center [19, 59] width 11 height 15
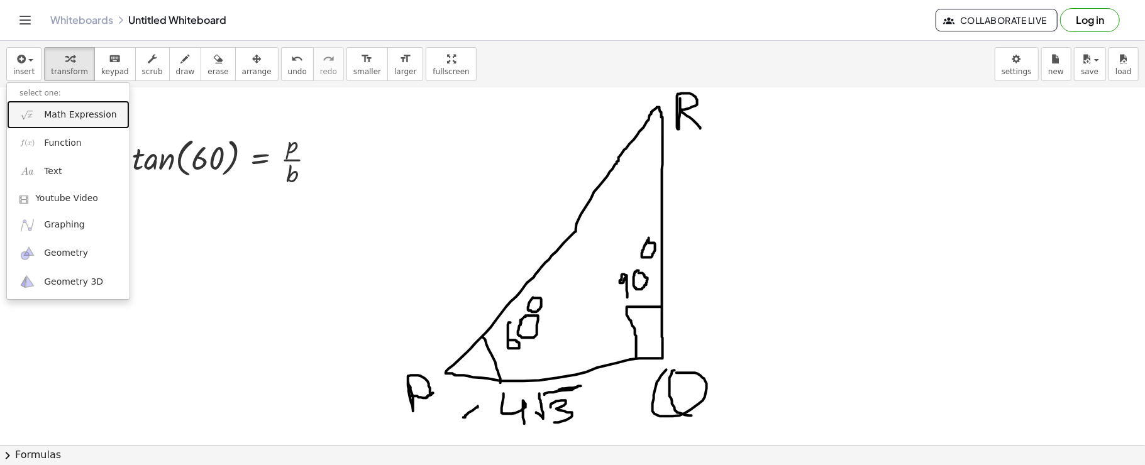
click at [34, 109] on img at bounding box center [27, 115] width 16 height 16
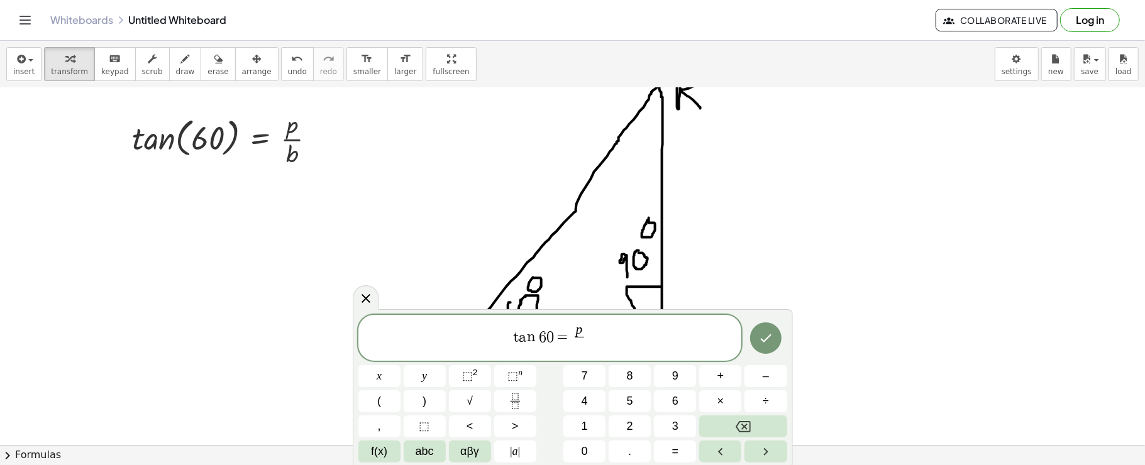
scroll to position [886, 0]
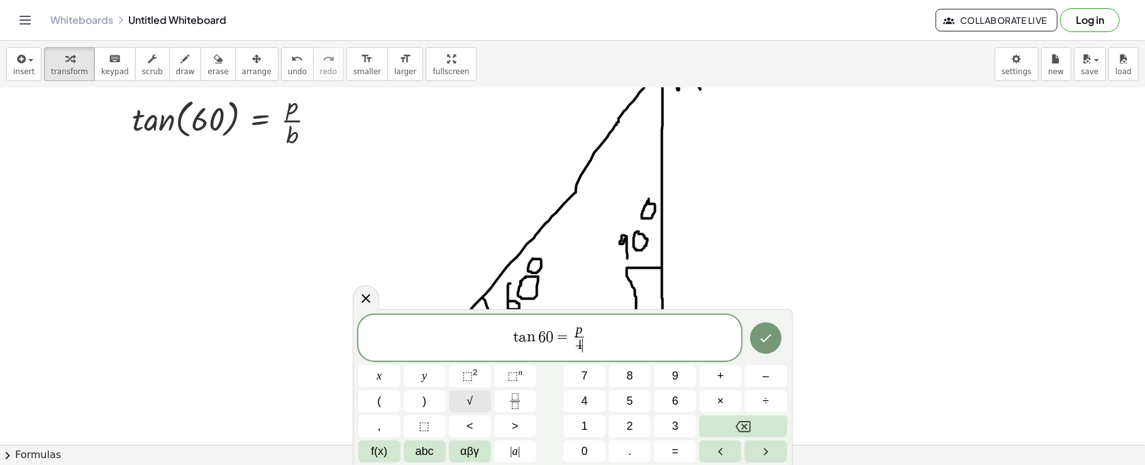
click at [478, 401] on button "√" at bounding box center [470, 401] width 42 height 22
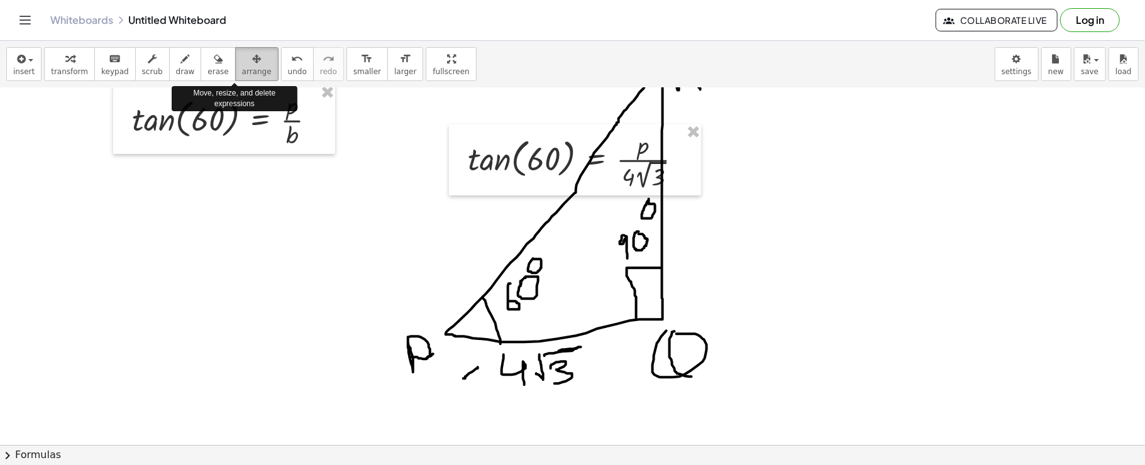
click at [248, 49] on button "arrange" at bounding box center [256, 64] width 43 height 34
drag, startPoint x: 587, startPoint y: 199, endPoint x: 411, endPoint y: 211, distance: 176.5
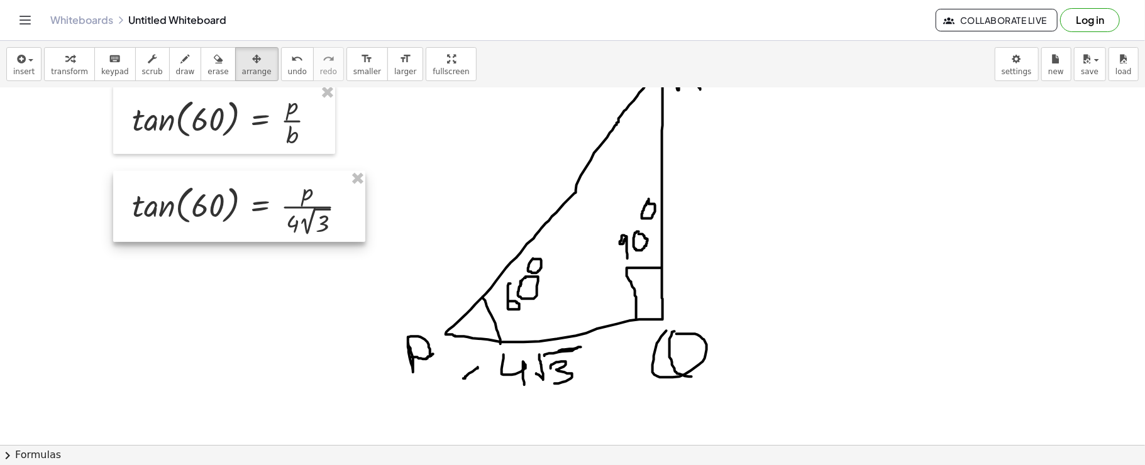
drag, startPoint x: 507, startPoint y: 171, endPoint x: 171, endPoint y: 217, distance: 338.9
click at [171, 217] on div at bounding box center [239, 207] width 252 height 72
click at [23, 58] on icon "button" at bounding box center [19, 59] width 11 height 15
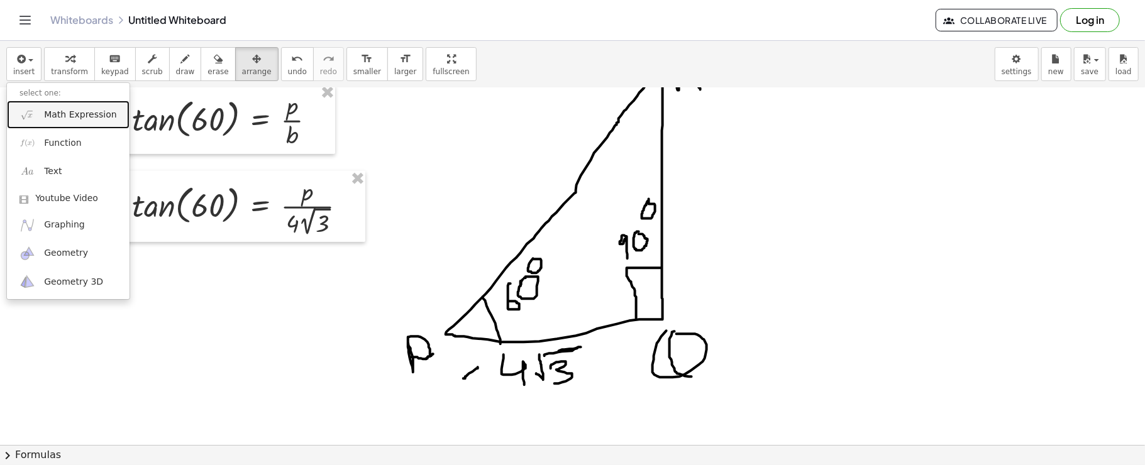
click at [76, 109] on span "Math Expression" at bounding box center [80, 115] width 72 height 13
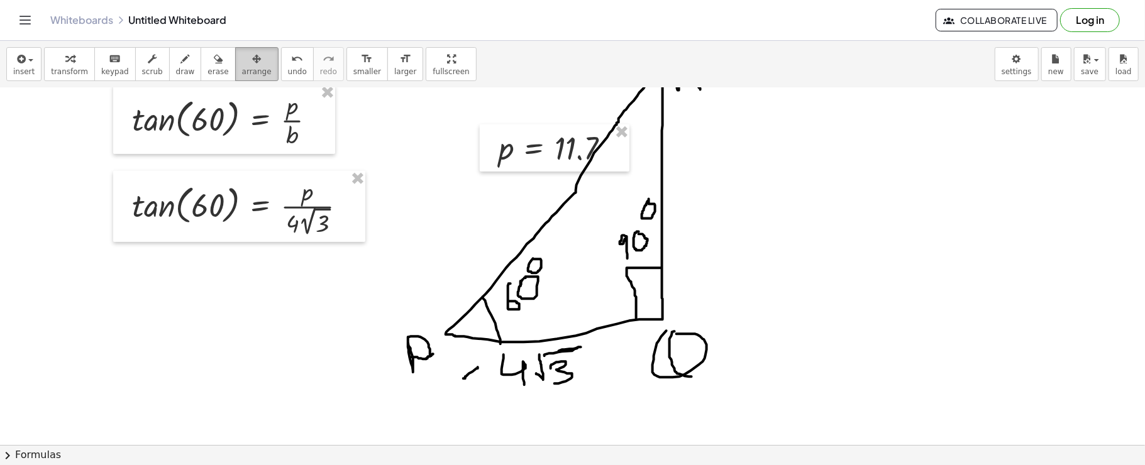
click at [252, 57] on icon "button" at bounding box center [256, 59] width 9 height 15
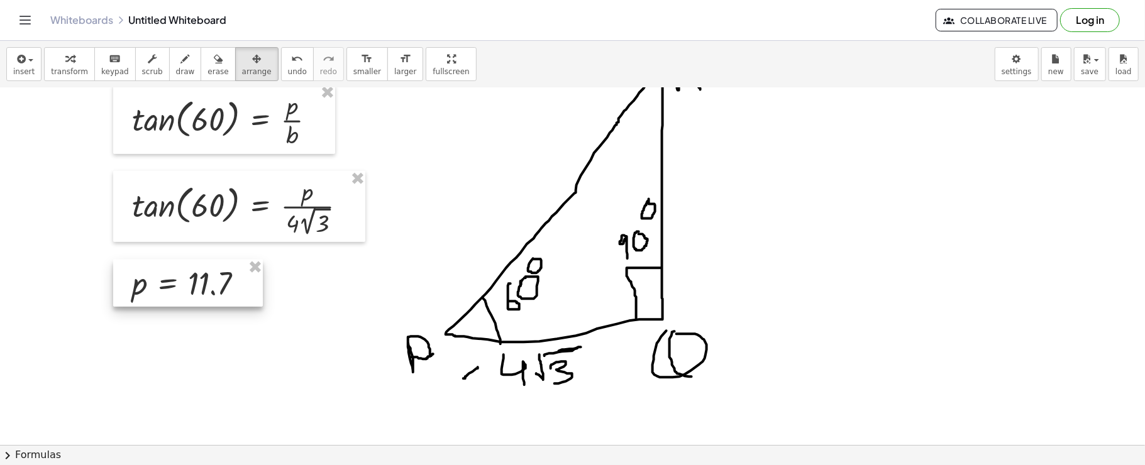
drag, startPoint x: 503, startPoint y: 146, endPoint x: 133, endPoint y: 280, distance: 393.3
click at [133, 280] on div at bounding box center [188, 284] width 150 height 48
click at [176, 56] on div "button" at bounding box center [185, 58] width 19 height 15
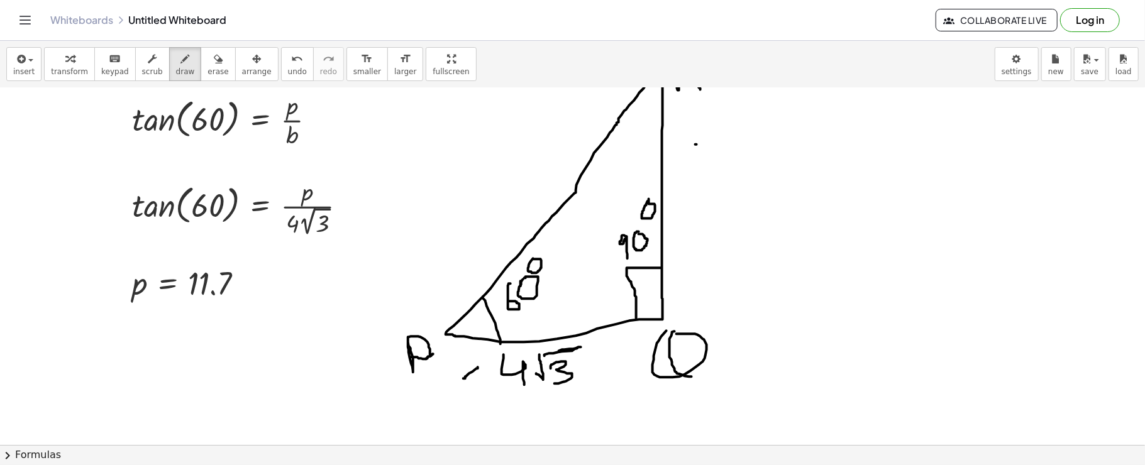
drag, startPoint x: 696, startPoint y: 144, endPoint x: 695, endPoint y: 175, distance: 30.9
drag, startPoint x: 707, startPoint y: 141, endPoint x: 705, endPoint y: 175, distance: 33.3
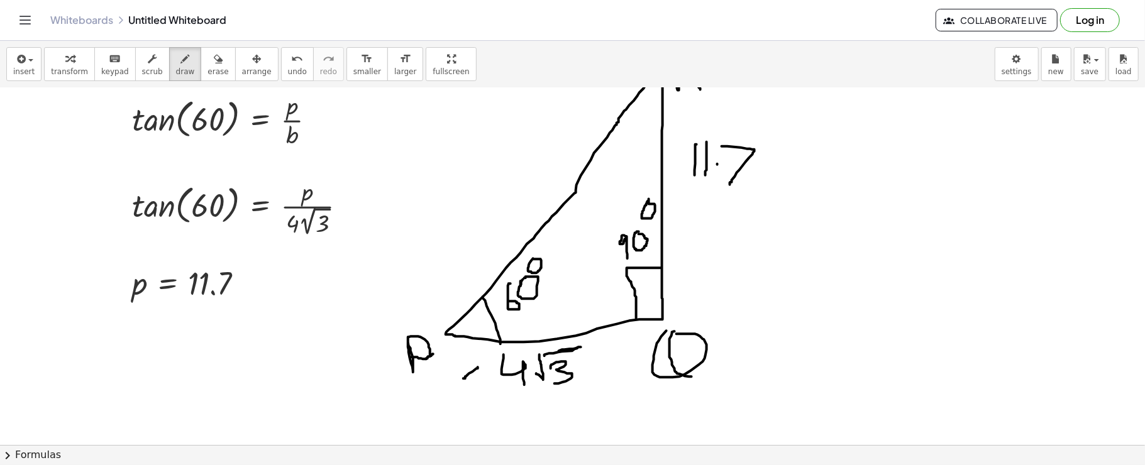
drag, startPoint x: 722, startPoint y: 146, endPoint x: 730, endPoint y: 184, distance: 39.1
click at [15, 63] on icon "button" at bounding box center [19, 59] width 11 height 15
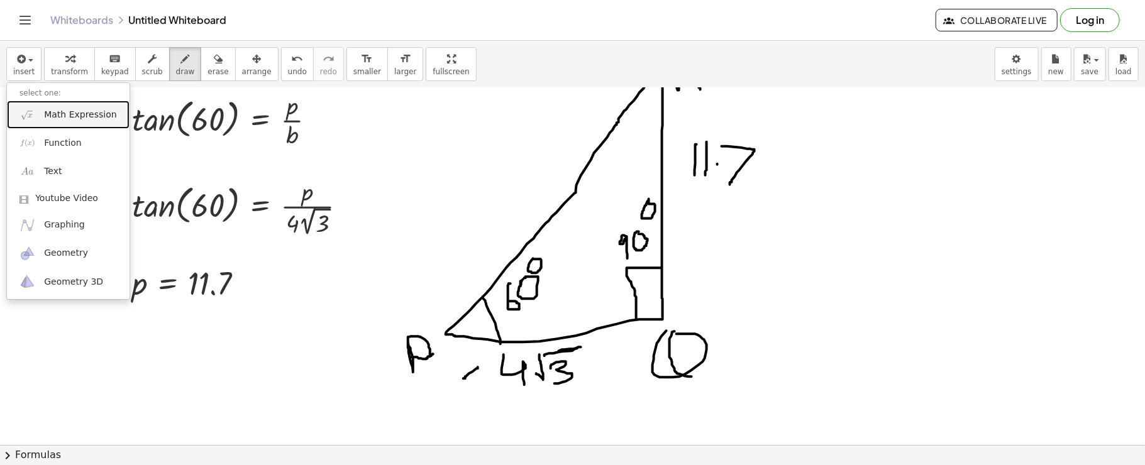
click at [38, 114] on link "Math Expression" at bounding box center [68, 115] width 123 height 28
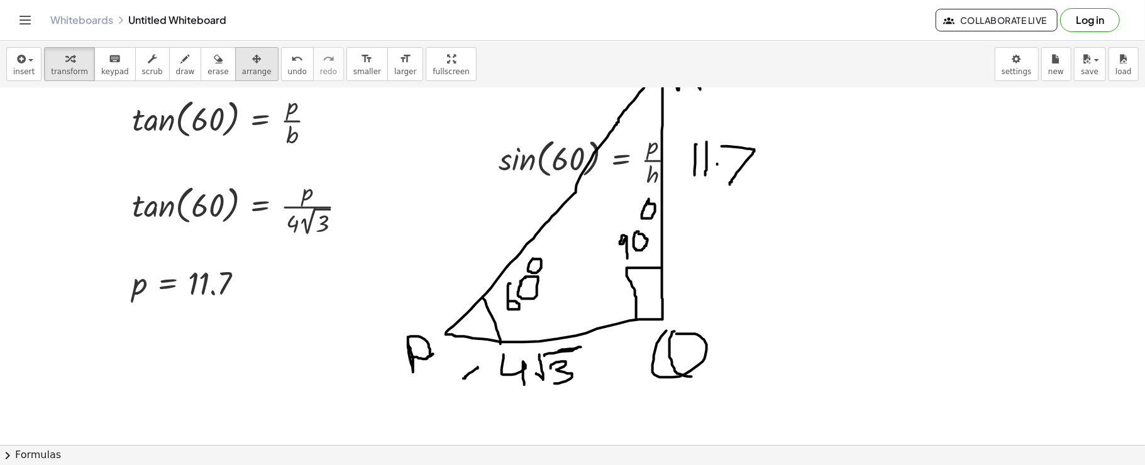
click at [252, 64] on icon "button" at bounding box center [256, 59] width 9 height 15
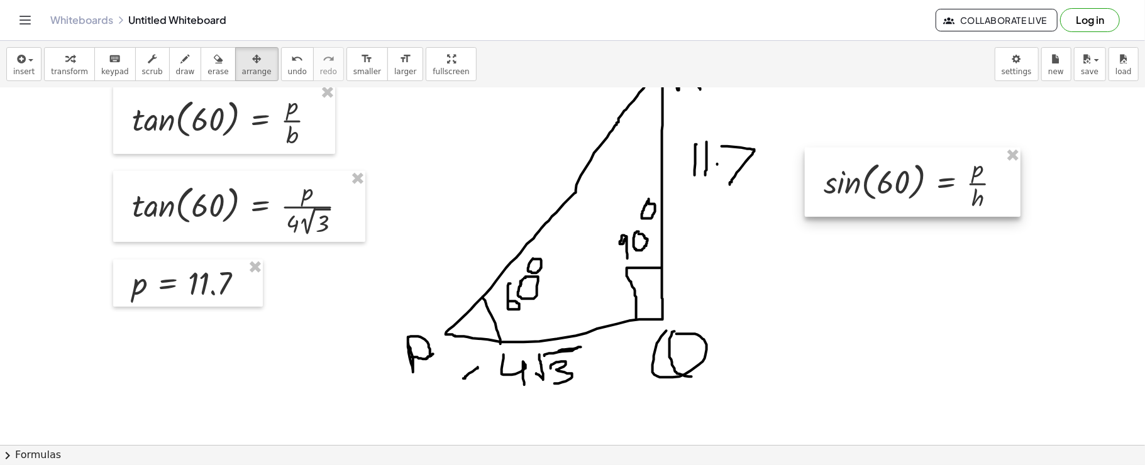
drag, startPoint x: 607, startPoint y: 159, endPoint x: 933, endPoint y: 182, distance: 326.4
click at [933, 182] on div at bounding box center [913, 182] width 216 height 69
click at [4, 69] on div "insert select one: Math Expression Function Text Youtube Video Graphing Geometr…" at bounding box center [572, 64] width 1145 height 47
click at [16, 68] on span "insert" at bounding box center [23, 71] width 21 height 9
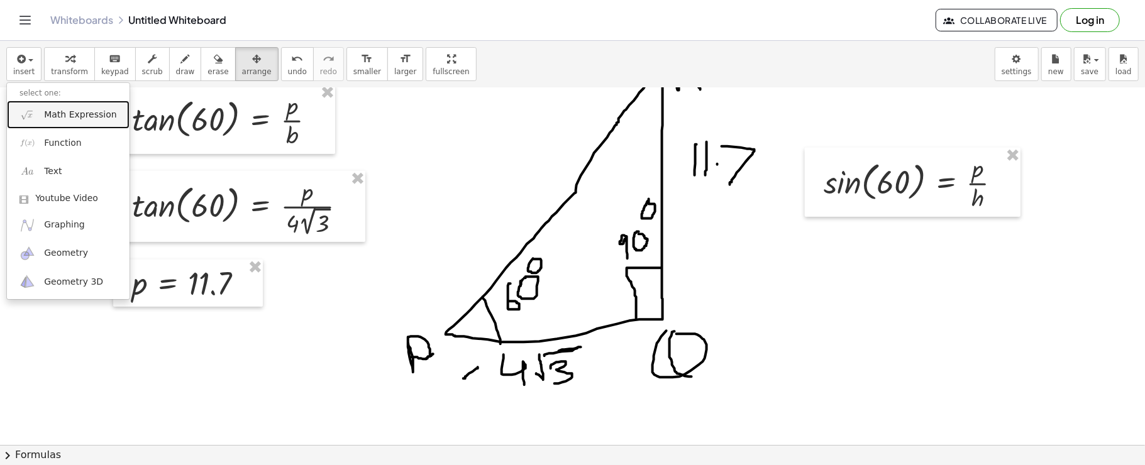
click at [45, 106] on link "Math Expression" at bounding box center [68, 115] width 123 height 28
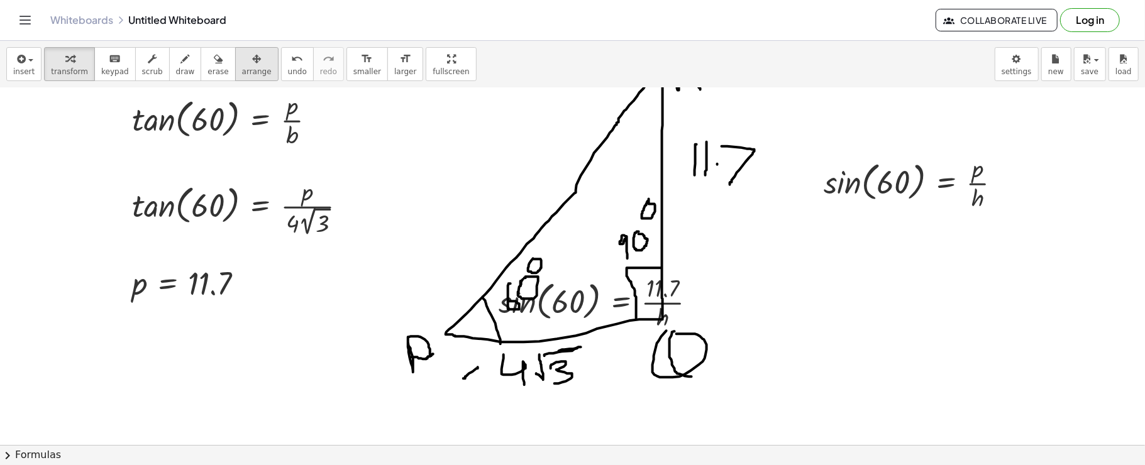
click at [252, 54] on icon "button" at bounding box center [256, 59] width 9 height 15
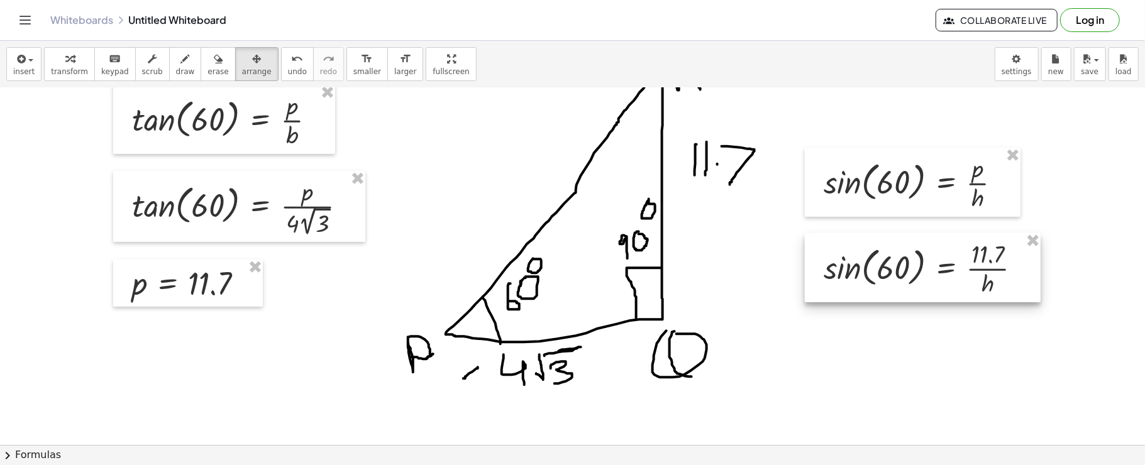
drag, startPoint x: 625, startPoint y: 298, endPoint x: 950, endPoint y: 264, distance: 327.4
click at [950, 264] on div at bounding box center [923, 267] width 236 height 69
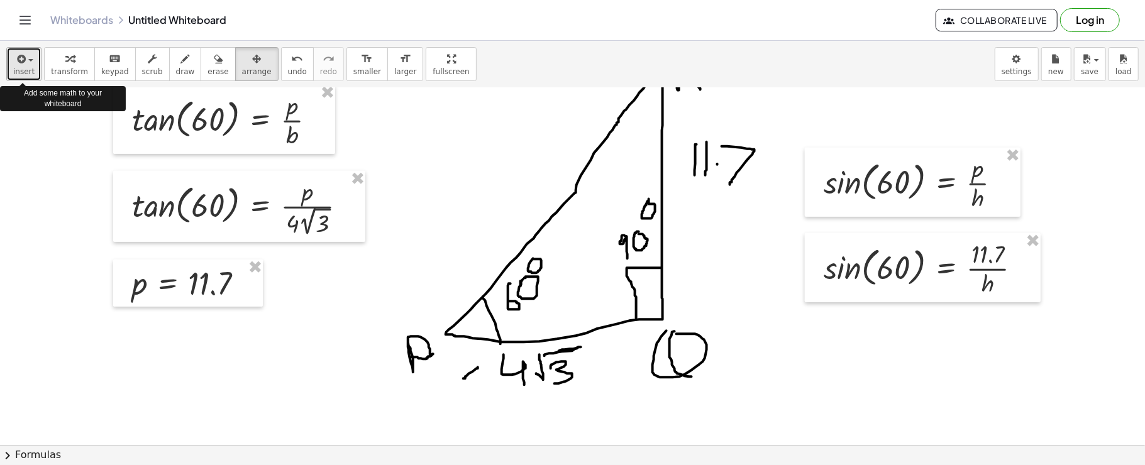
click at [8, 59] on button "insert" at bounding box center [23, 64] width 35 height 34
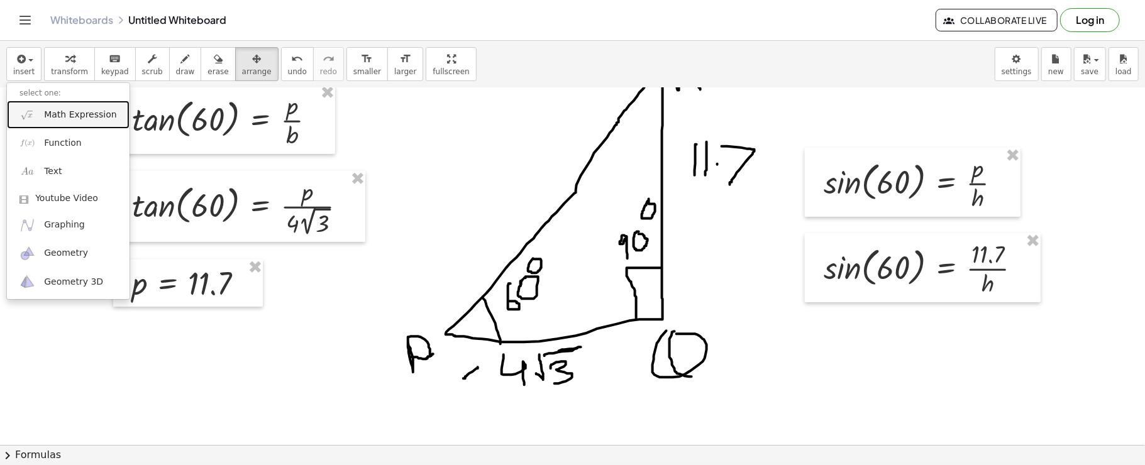
click at [58, 109] on span "Math Expression" at bounding box center [80, 115] width 72 height 13
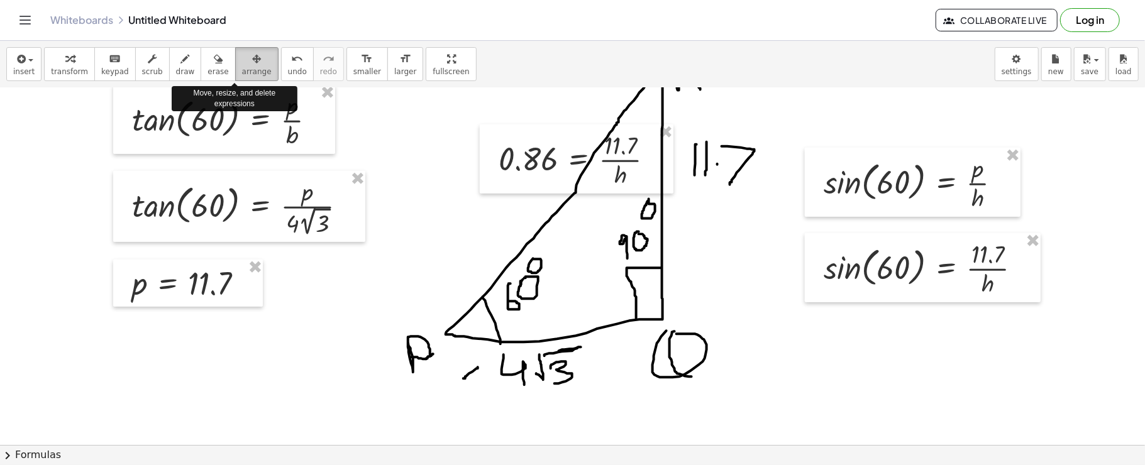
click at [242, 76] on span "arrange" at bounding box center [257, 71] width 30 height 9
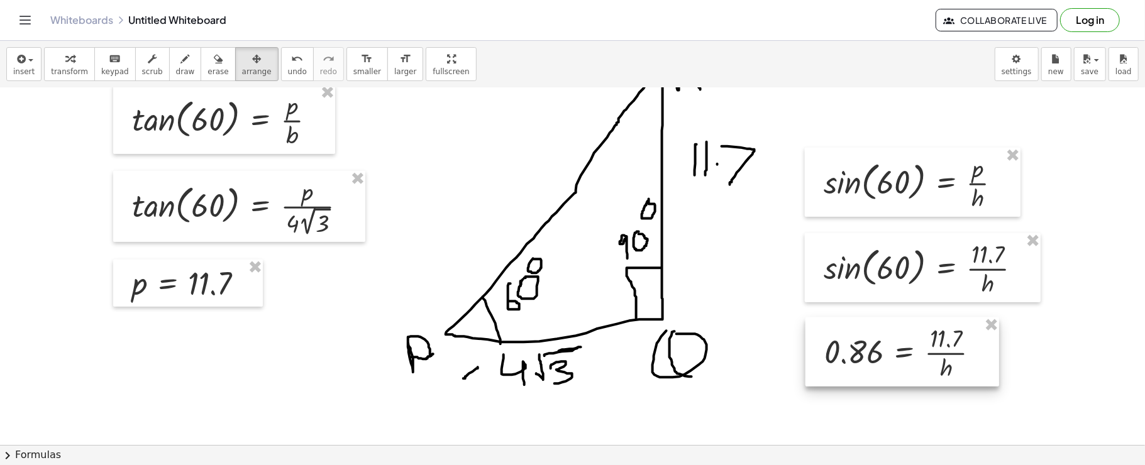
drag, startPoint x: 572, startPoint y: 174, endPoint x: 874, endPoint y: 357, distance: 352.8
click at [874, 357] on div at bounding box center [902, 351] width 194 height 69
click at [31, 63] on button "insert" at bounding box center [23, 64] width 35 height 34
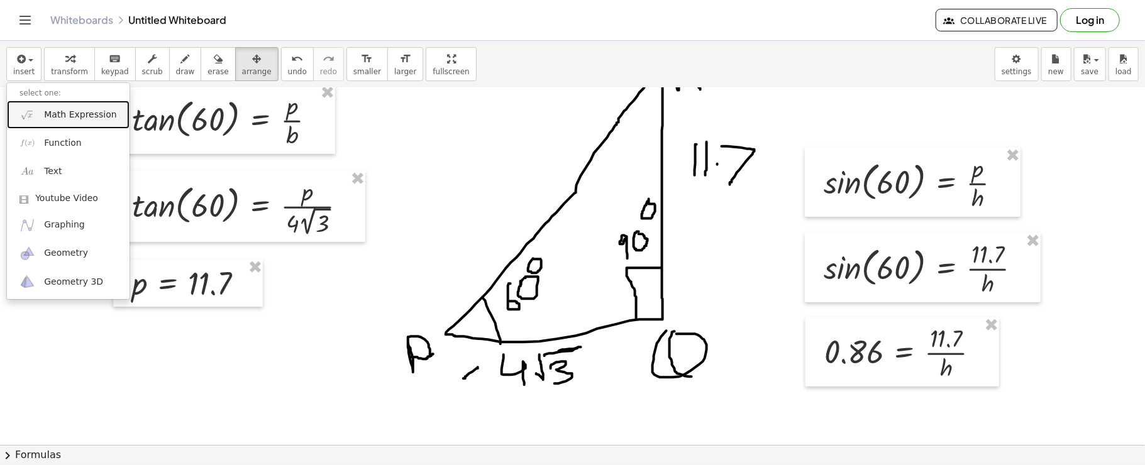
click at [92, 114] on span "Math Expression" at bounding box center [80, 115] width 72 height 13
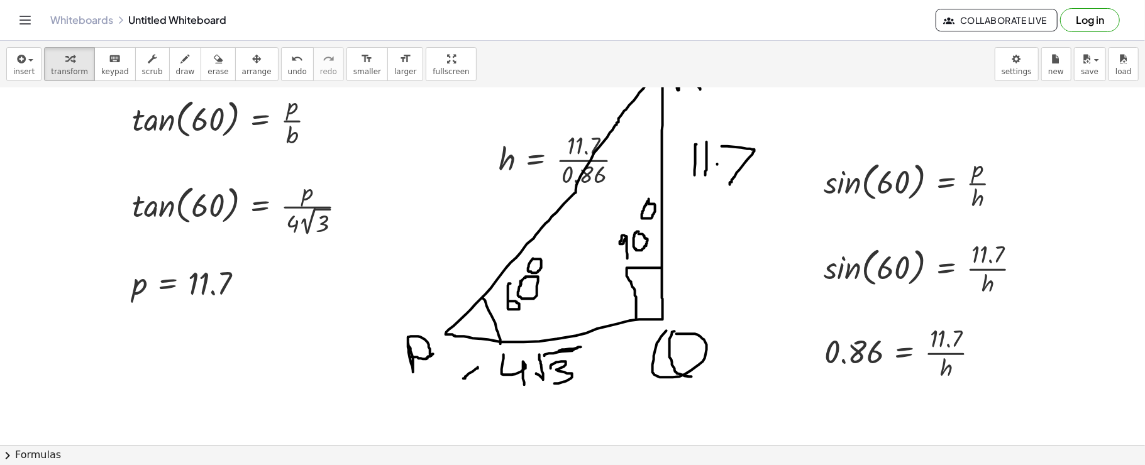
click at [226, 44] on div "insert select one: Math Expression Function Text Youtube Video Graphing Geometr…" at bounding box center [572, 64] width 1145 height 47
click at [252, 63] on icon "button" at bounding box center [256, 59] width 9 height 15
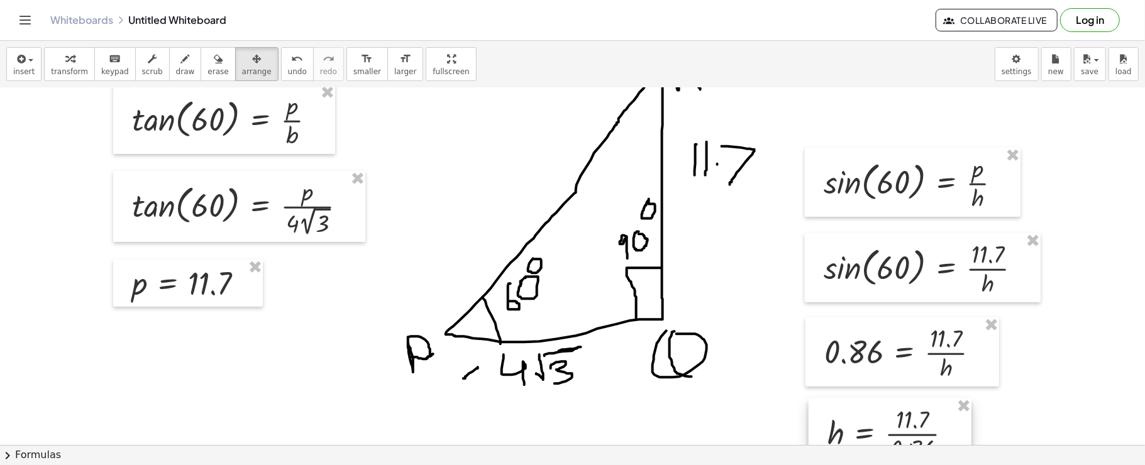
drag, startPoint x: 529, startPoint y: 143, endPoint x: 850, endPoint y: 415, distance: 420.6
click at [850, 415] on div at bounding box center [889, 433] width 163 height 69
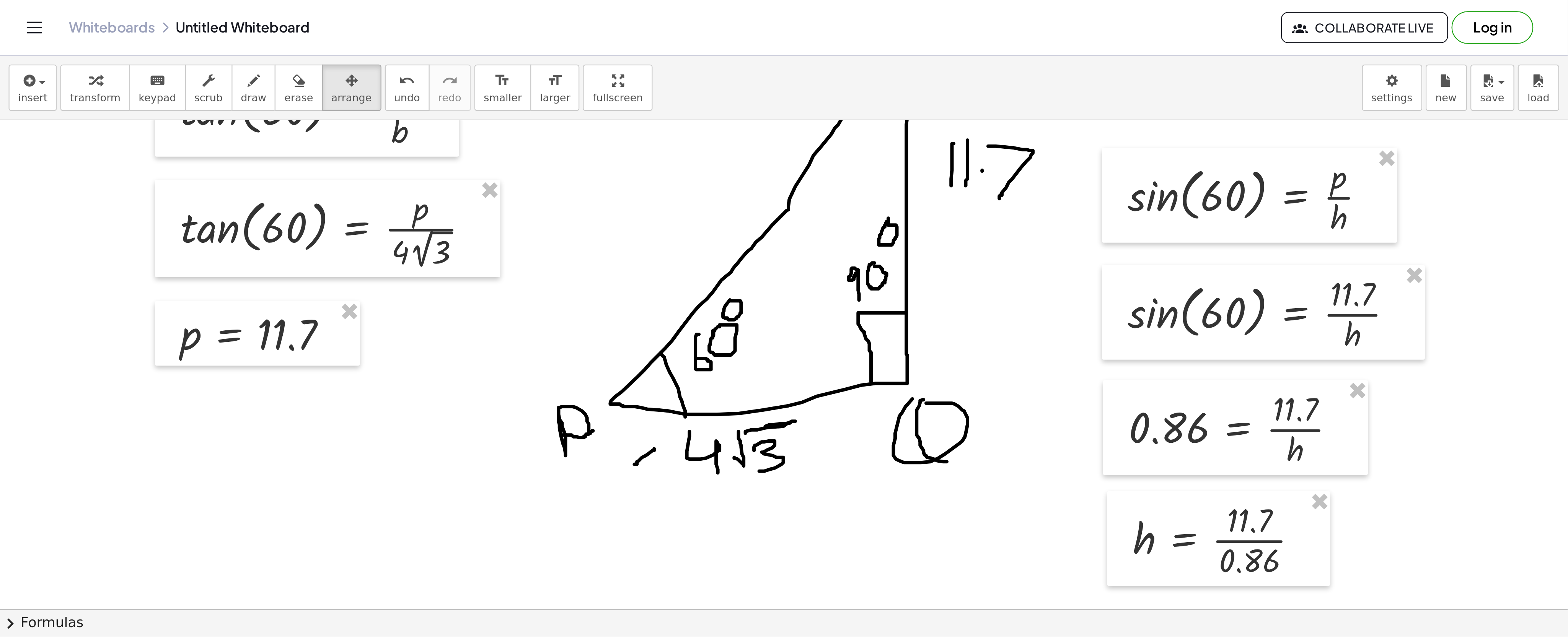
scroll to position [575, 0]
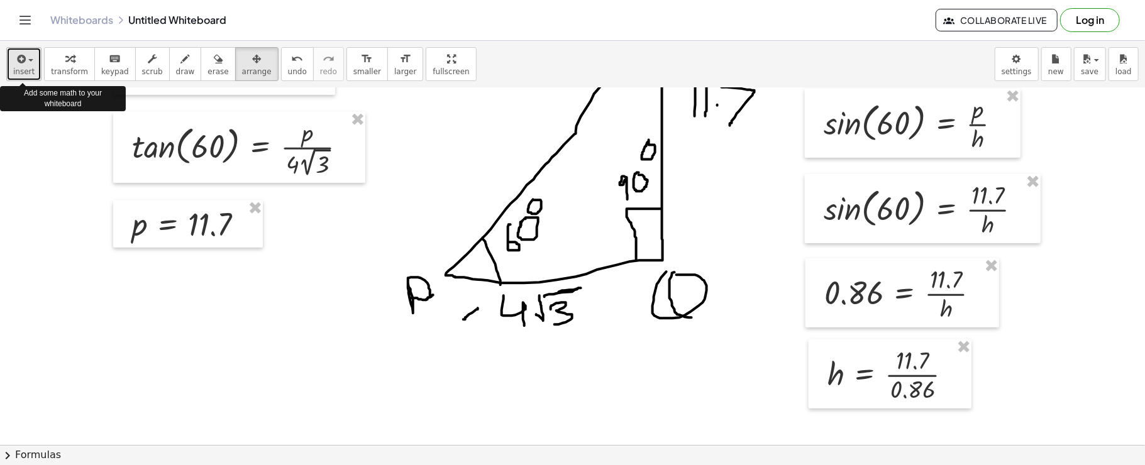
click at [16, 47] on button "insert" at bounding box center [23, 64] width 35 height 34
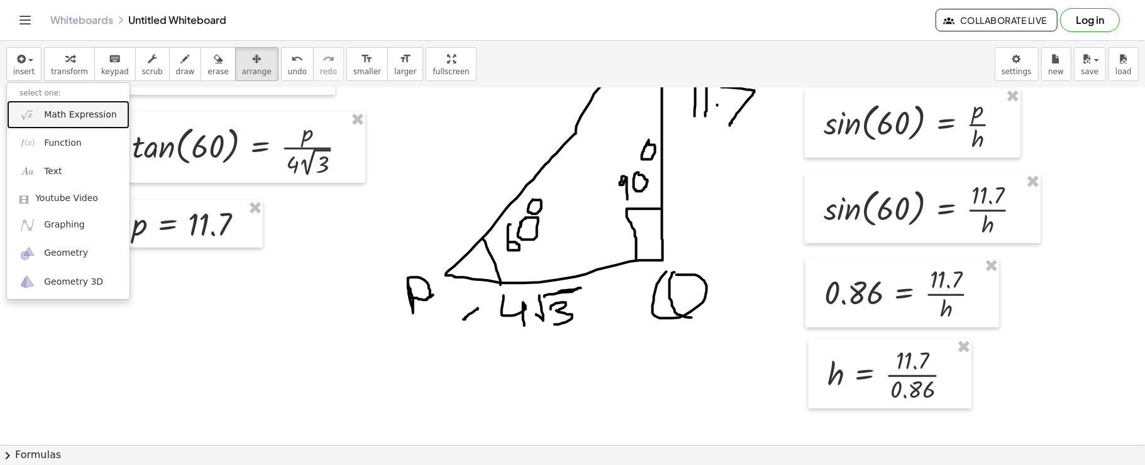
click at [28, 108] on img at bounding box center [27, 115] width 16 height 16
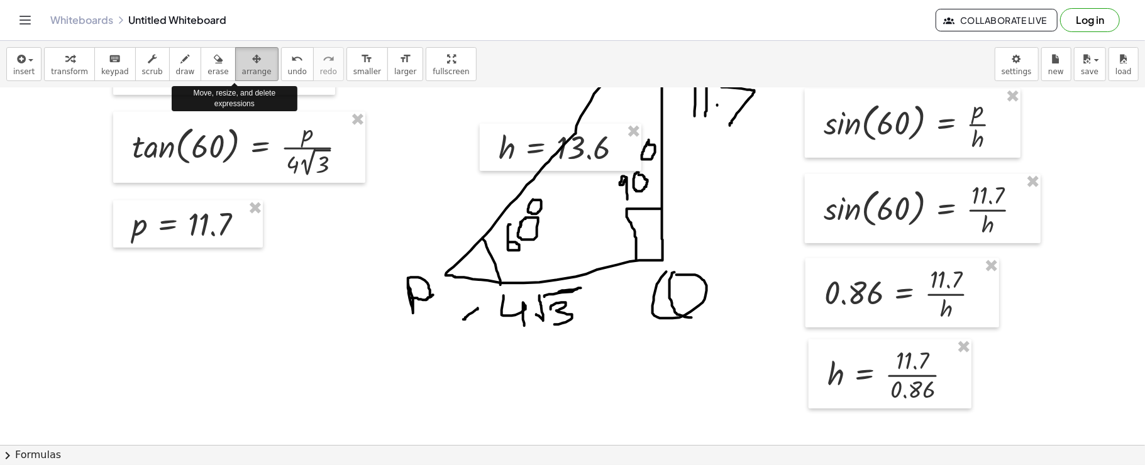
click at [242, 53] on div "button" at bounding box center [257, 58] width 30 height 15
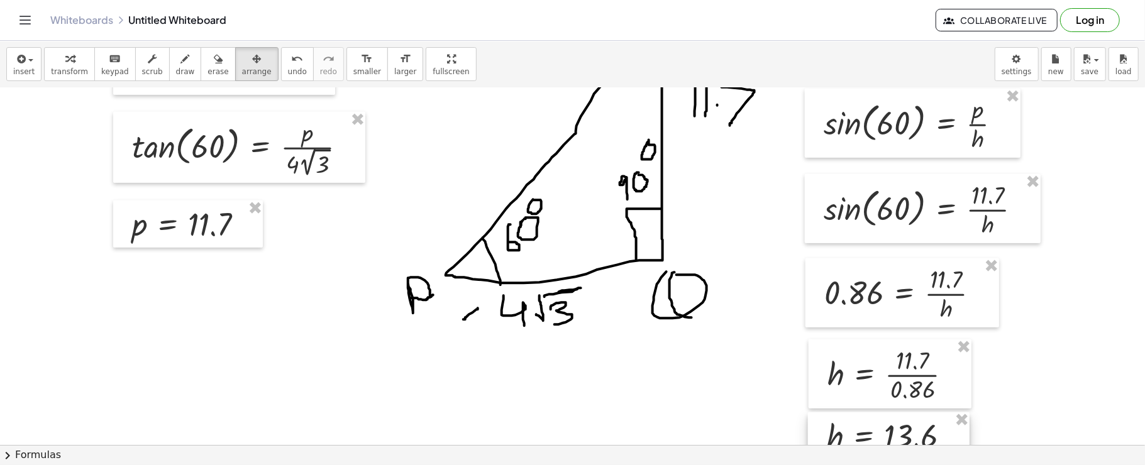
drag, startPoint x: 551, startPoint y: 139, endPoint x: 861, endPoint y: 426, distance: 422.6
click at [861, 426] on div at bounding box center [889, 436] width 162 height 48
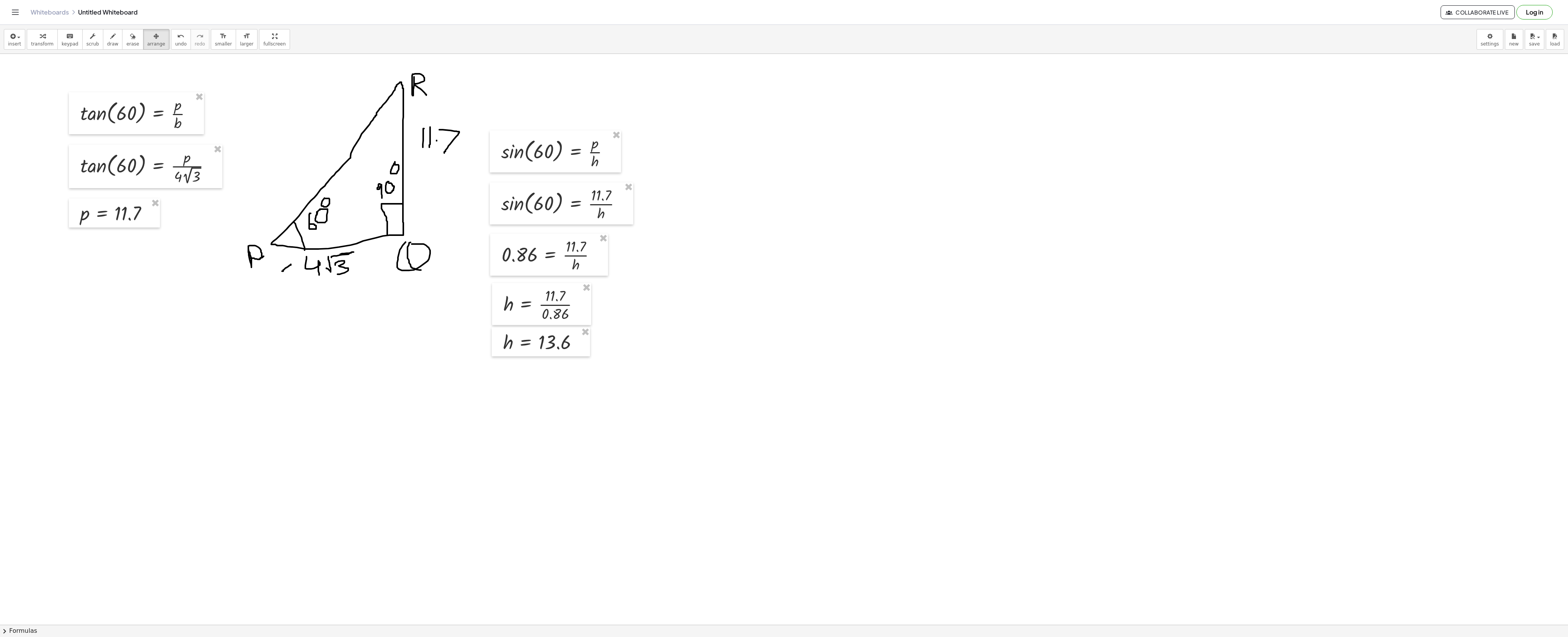
scroll to position [507, 0]
